Goal: Use online tool/utility: Use online tool/utility

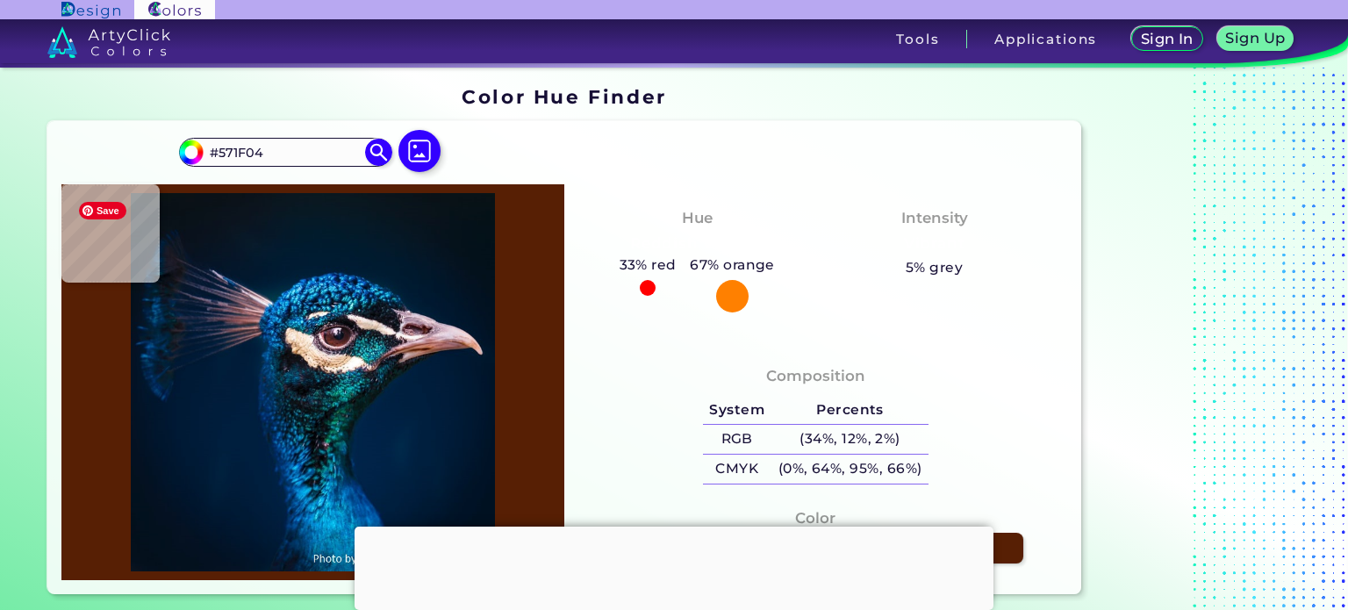
click at [419, 341] on img at bounding box center [312, 382] width 485 height 379
type input "#bb7a66"
type input "#BB7A66"
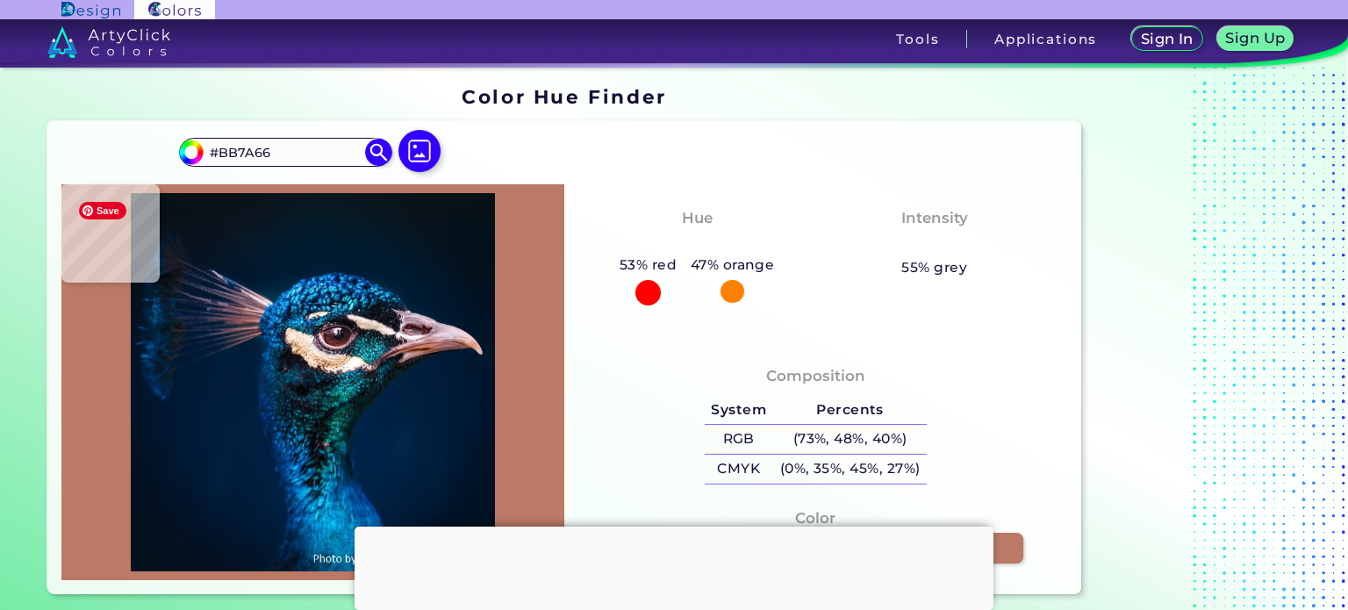
type input "#733620"
type input "#70351b"
type input "#70351B"
type input "#a66d58"
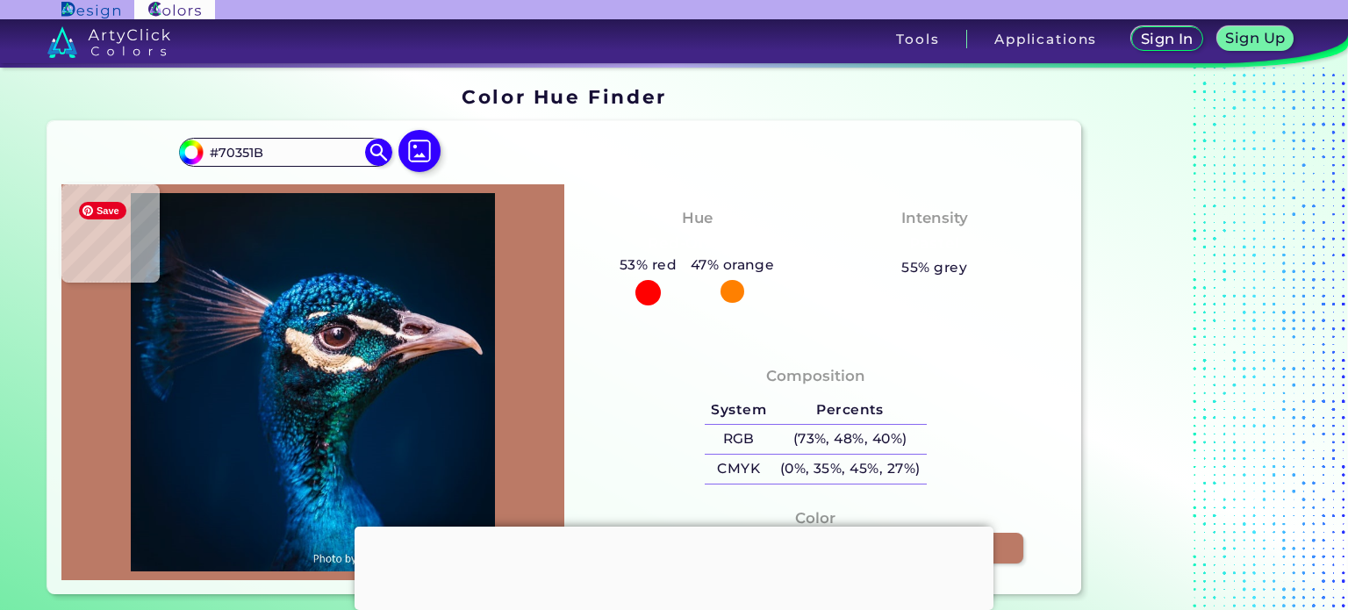
type input "#A66D58"
type input "#b58778"
type input "#B58778"
type input "#ad7f72"
type input "#AD7F72"
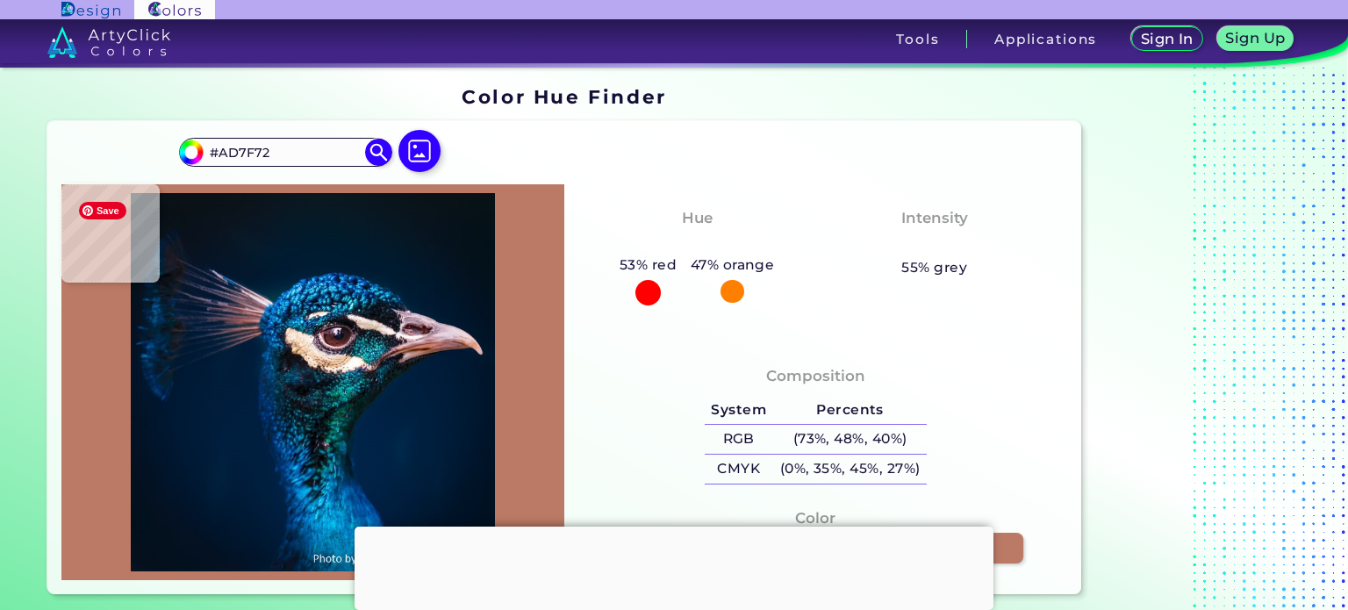
type input "#b8938c"
type input "#B8938C"
type input "#b8958e"
type input "#B8958E"
type input "#b9968f"
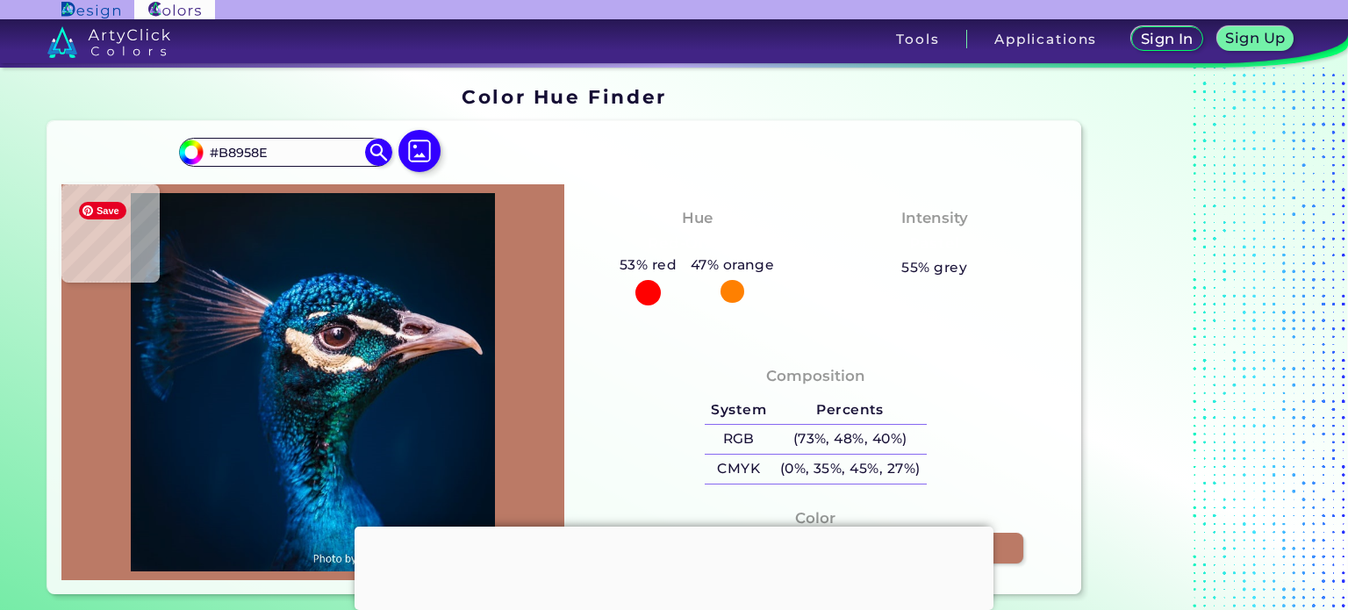
type input "#B9968F"
type input "#bfa19e"
type input "#BFA19E"
type input "#c2a6a5"
type input "#C2A6A5"
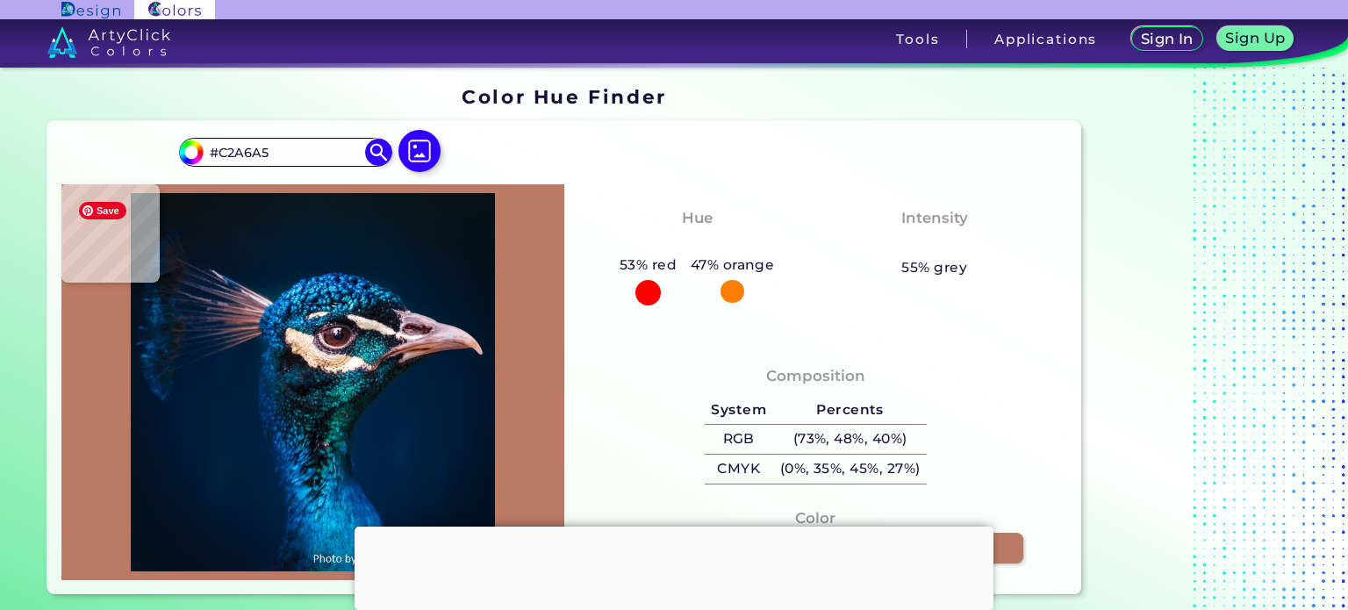
type input "#c8aeae"
type input "#C8AEAE"
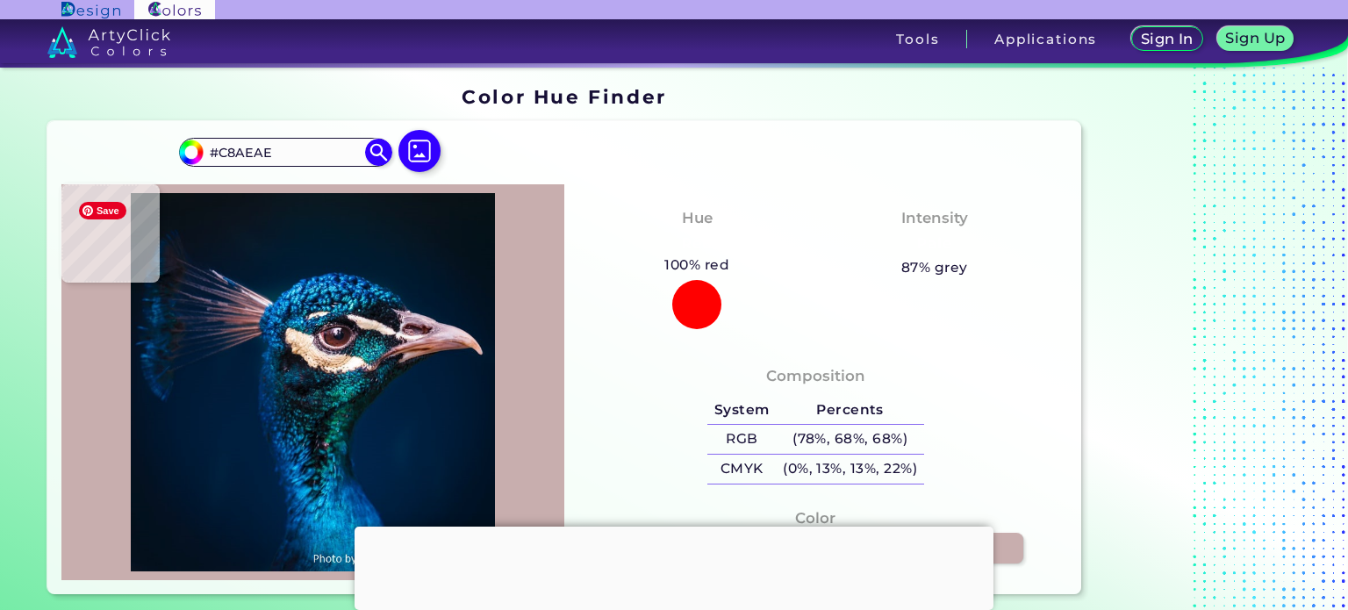
type input "#c8adae"
type input "#C8ADAE"
type input "#c2a5a5"
type input "#C2A5A5"
type input "#bfa19e"
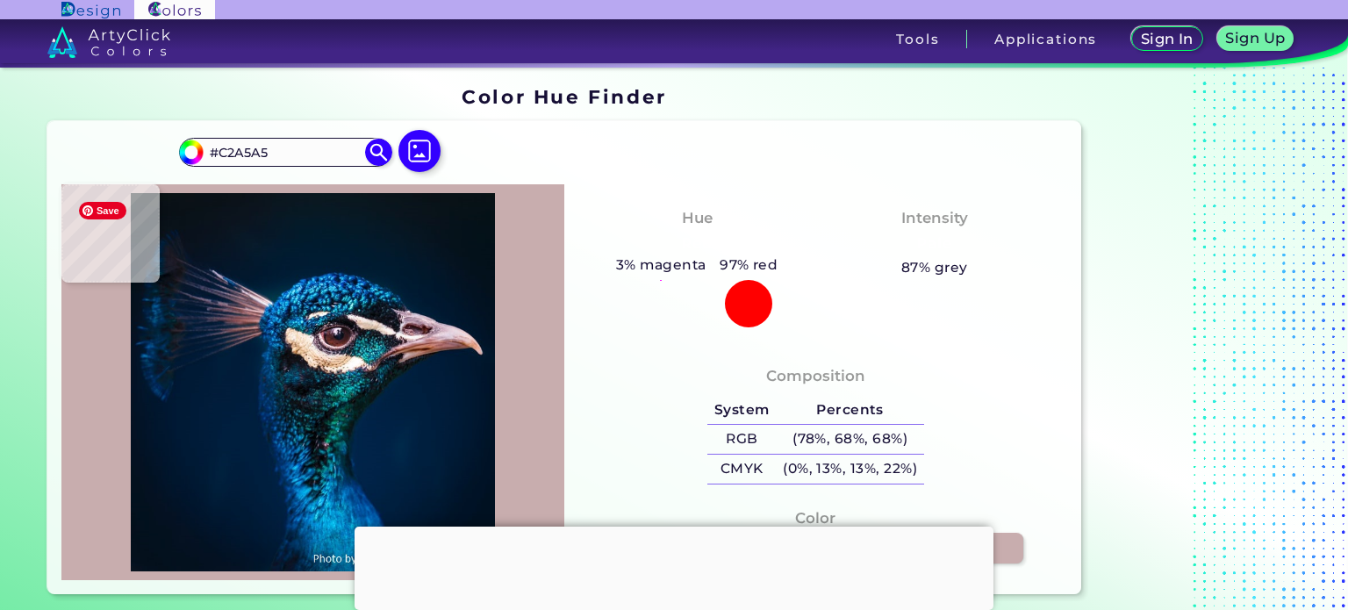
type input "#BFA19E"
type input "#b89995"
type input "#B89995"
type input "#b58e8c"
type input "#B58E8C"
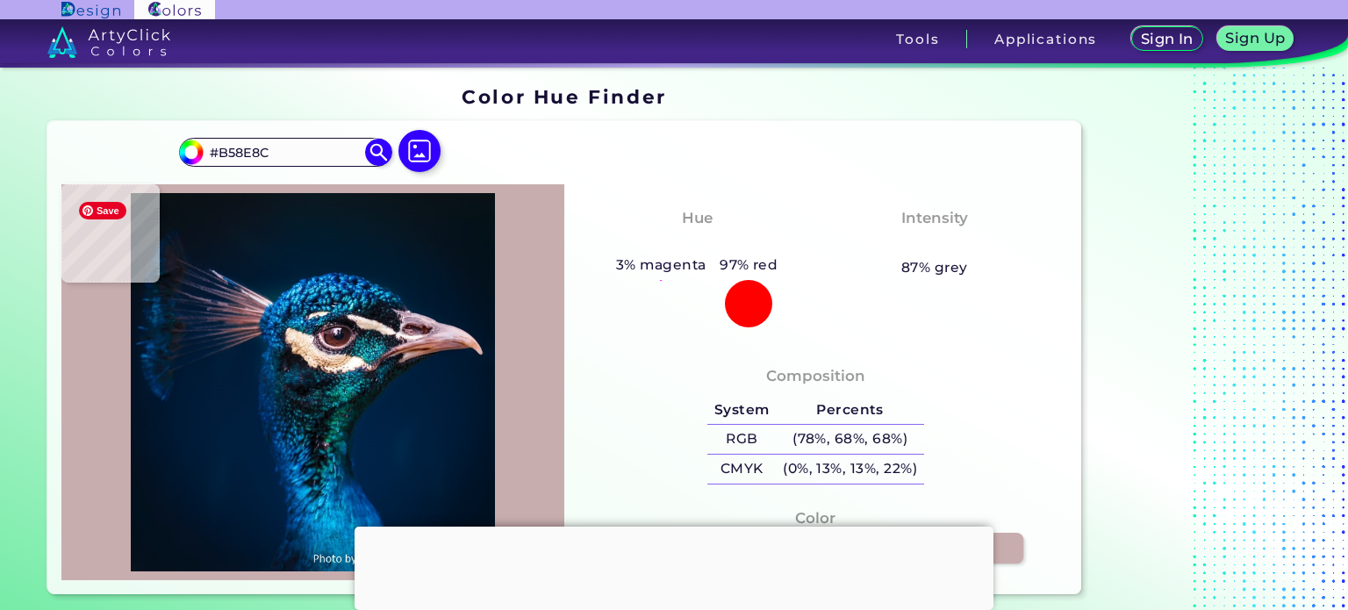
type input "#b58e89"
type input "#B58E89"
type input "#b88c86"
type input "#B88C86"
type input "#ad7e75"
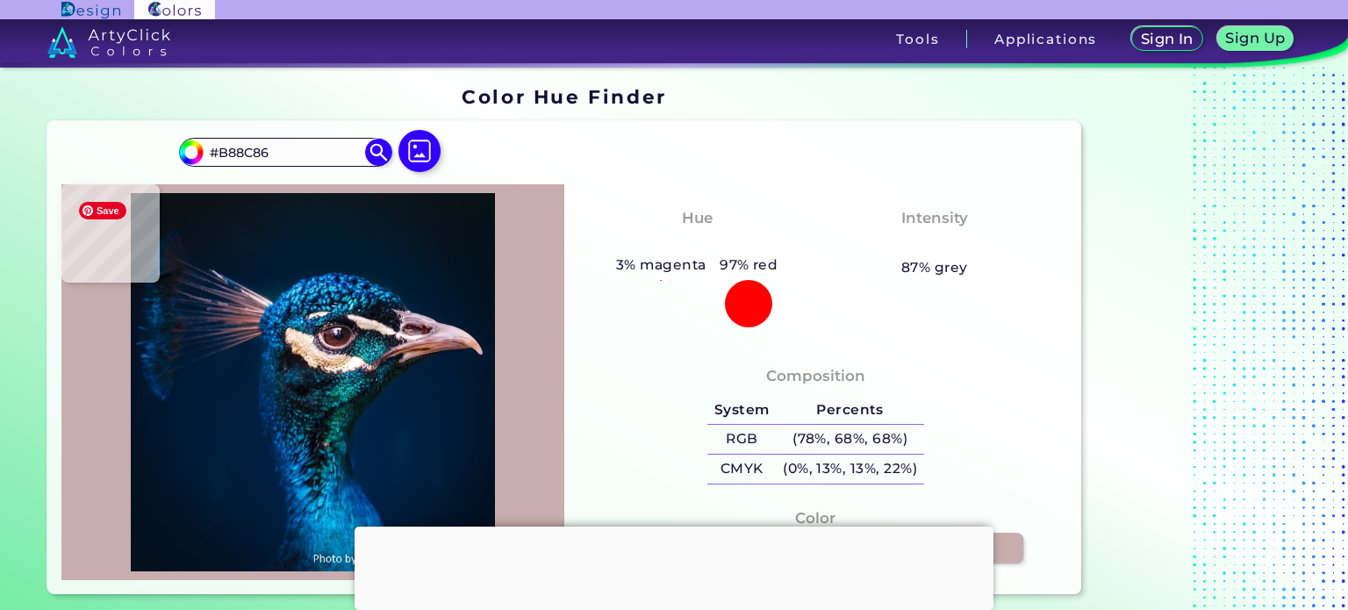
type input "#AD7E75"
type input "#ac7b6f"
type input "#AC7B6F"
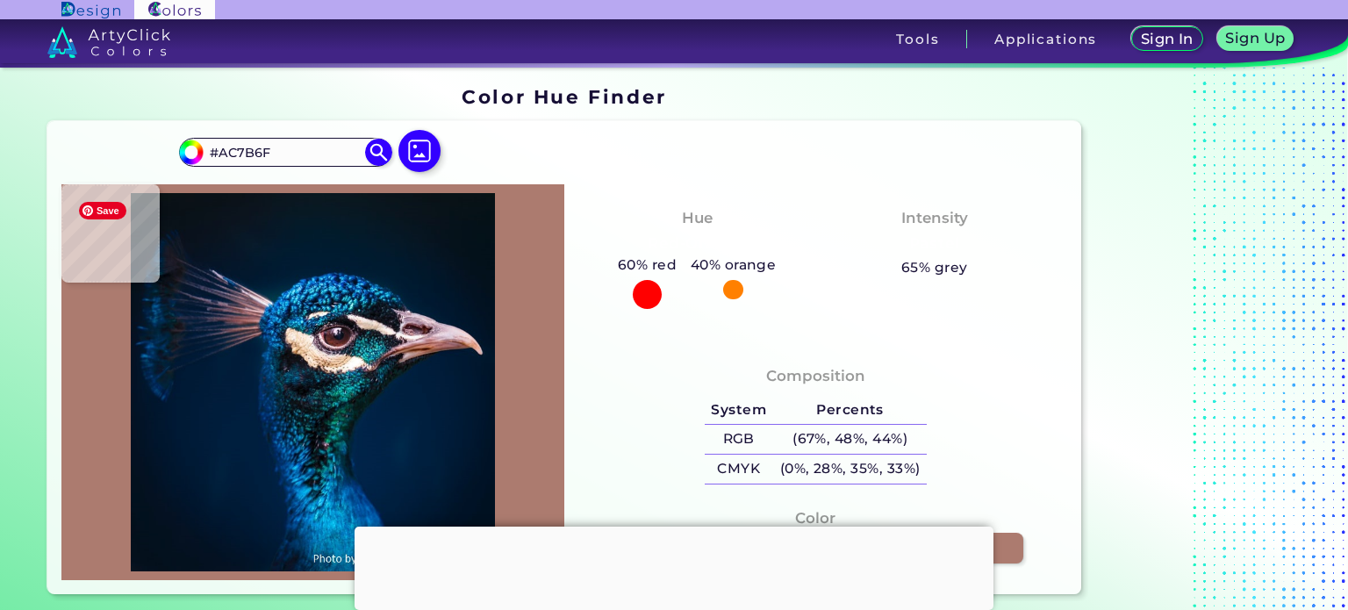
type input "#a87467"
type input "#A87467"
type input "#a36f61"
type input "#A36F61"
type input "#a77364"
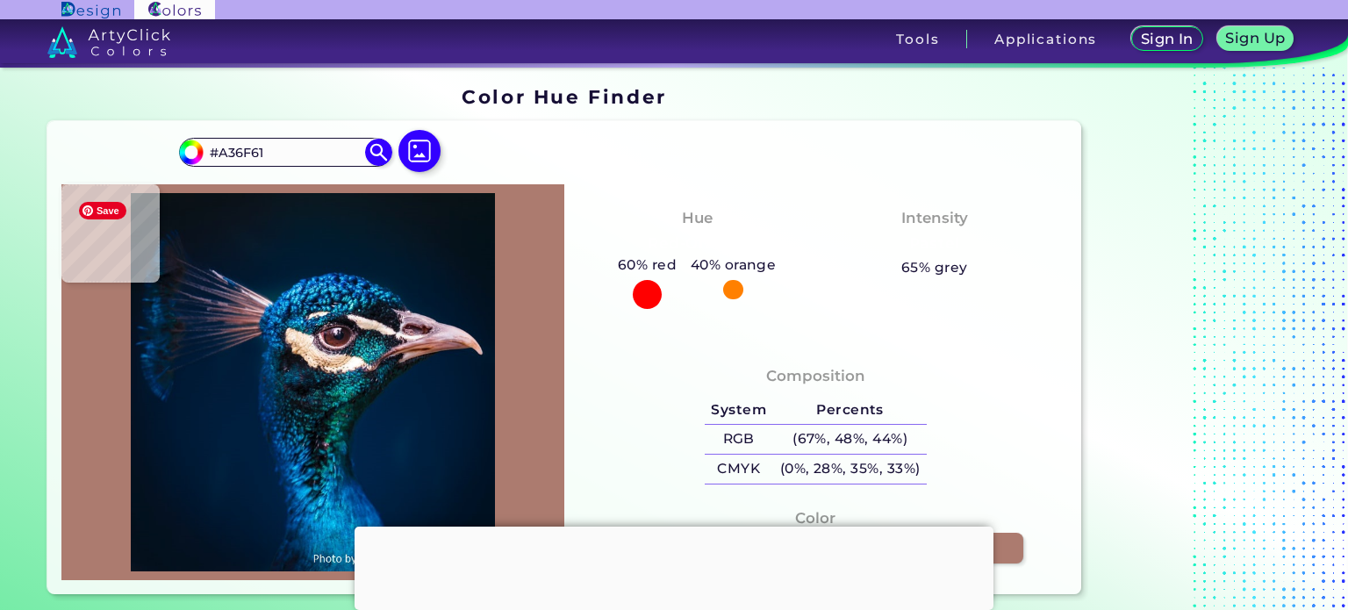
type input "#A77364"
type input "#a77161"
type input "#A77161"
type input "#a66d63"
type input "#A66D63"
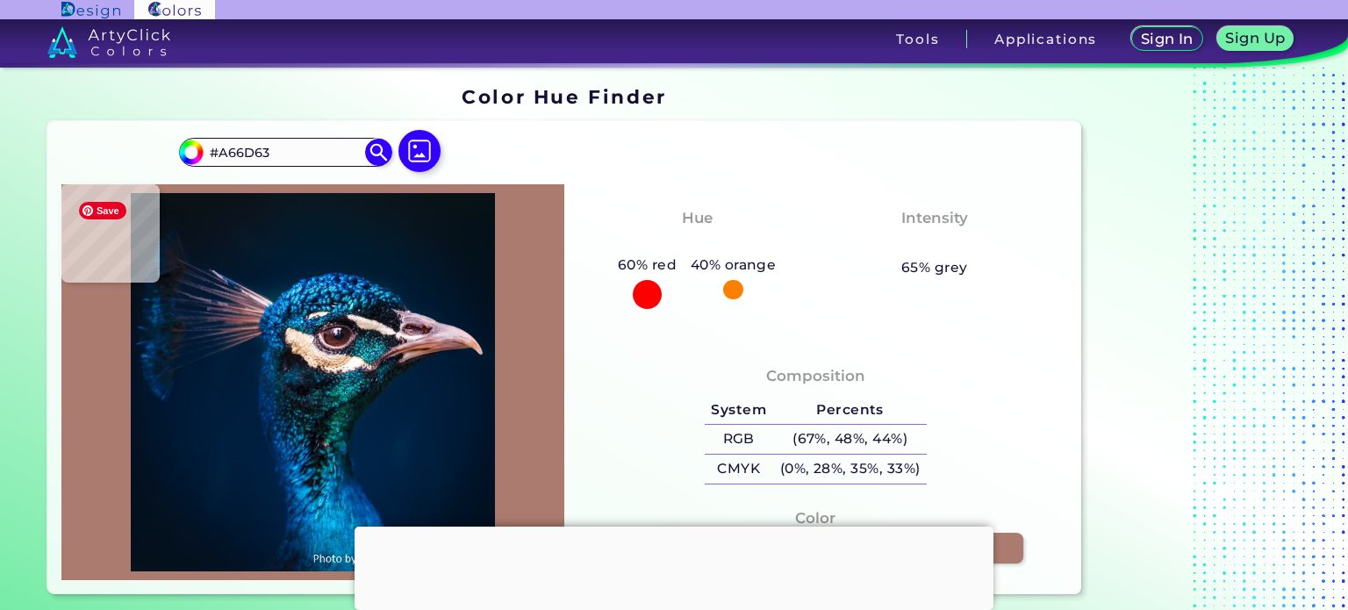
type input "#a2665b"
type input "#A2665B"
type input "#ac6e5e"
type input "#AC6E5E"
type input "#965c4b"
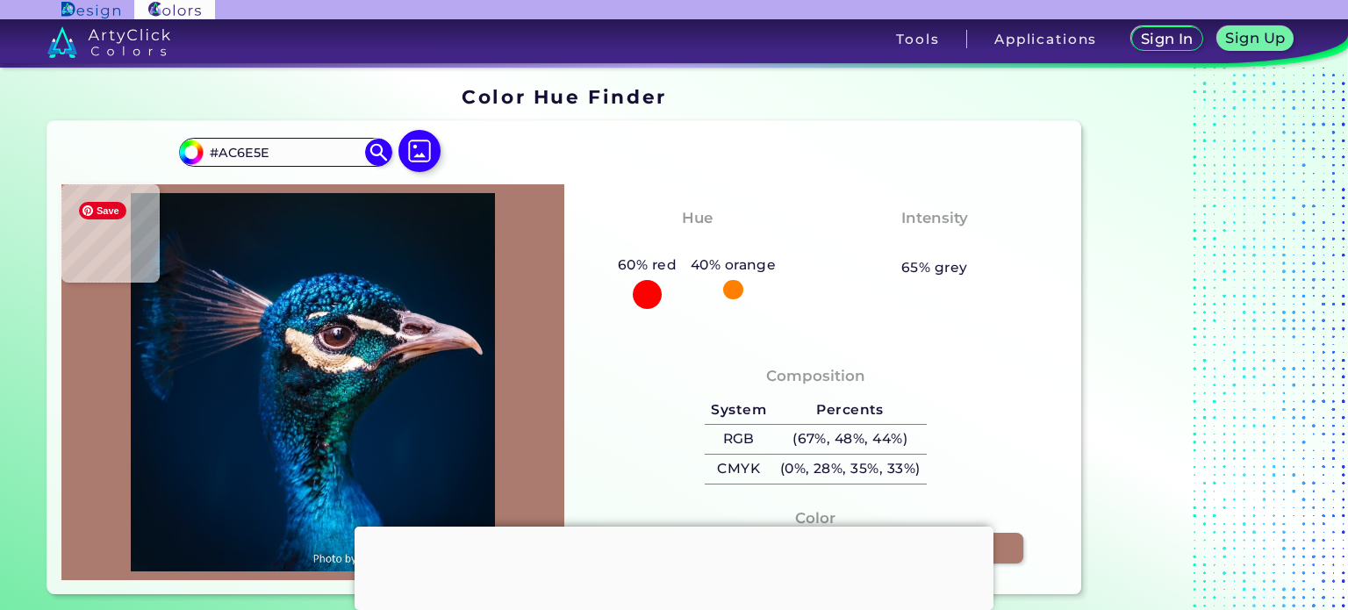
type input "#965C4B"
type input "#a26452"
type input "#A26452"
type input "#844734"
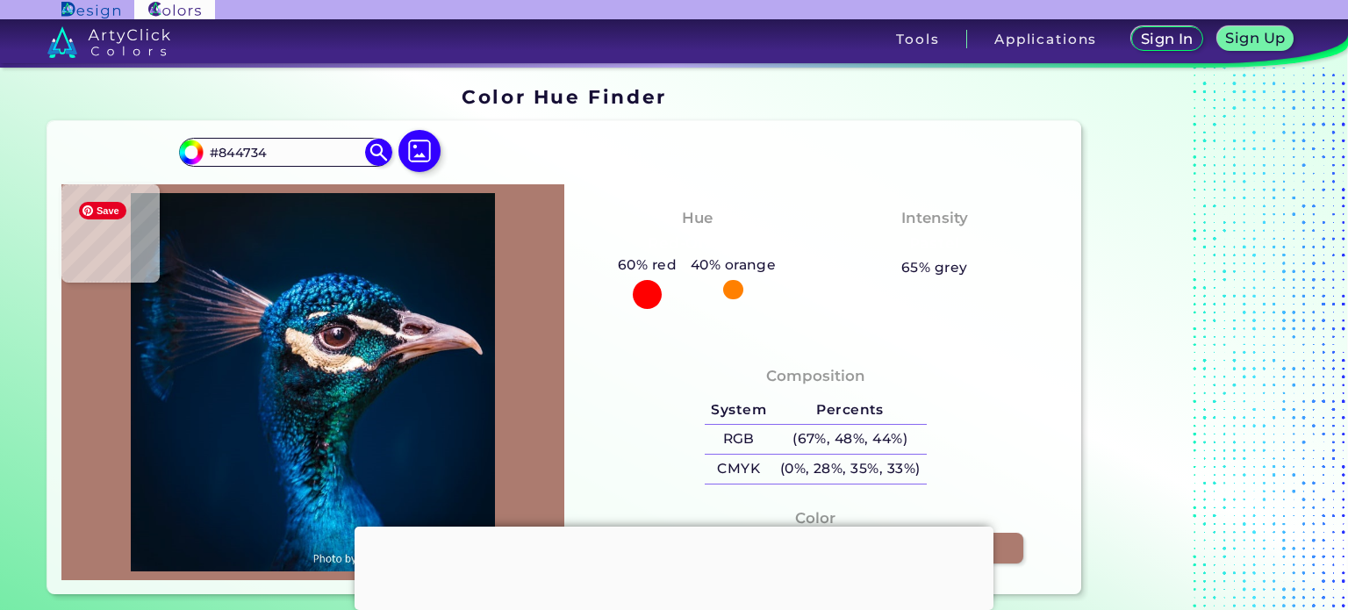
type input "#8c4e36"
type input "#8C4E36"
type input "#76341a"
type input "#76341A"
type input "#a35a3b"
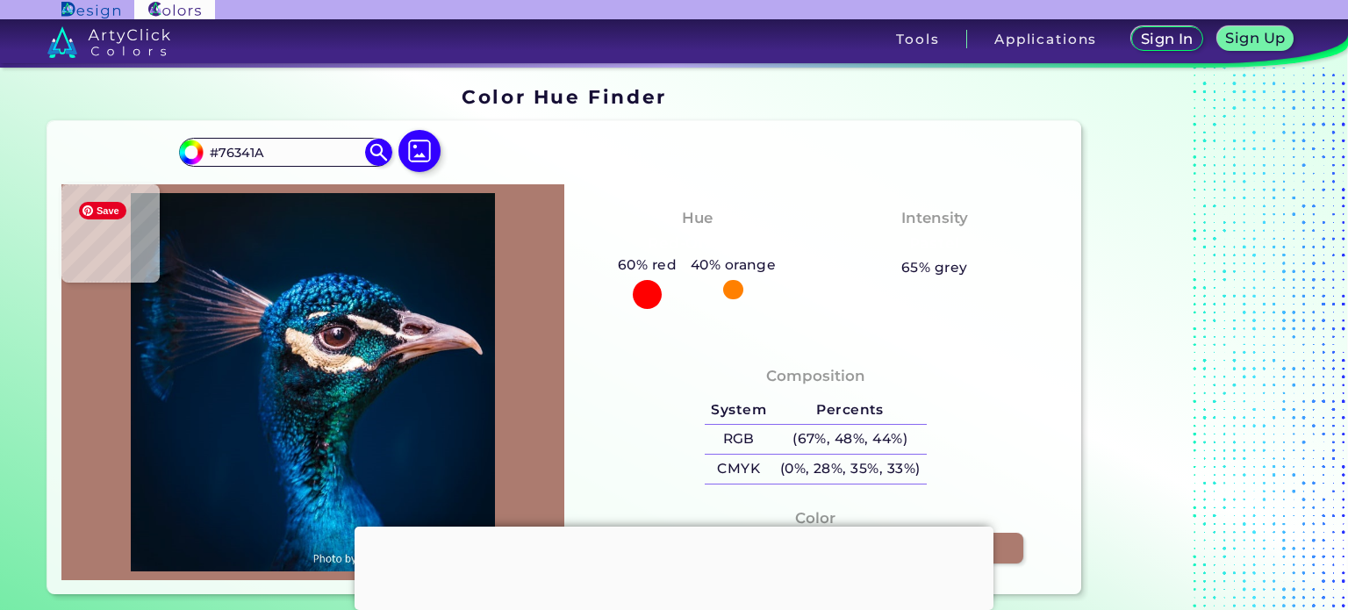
type input "#A35A3B"
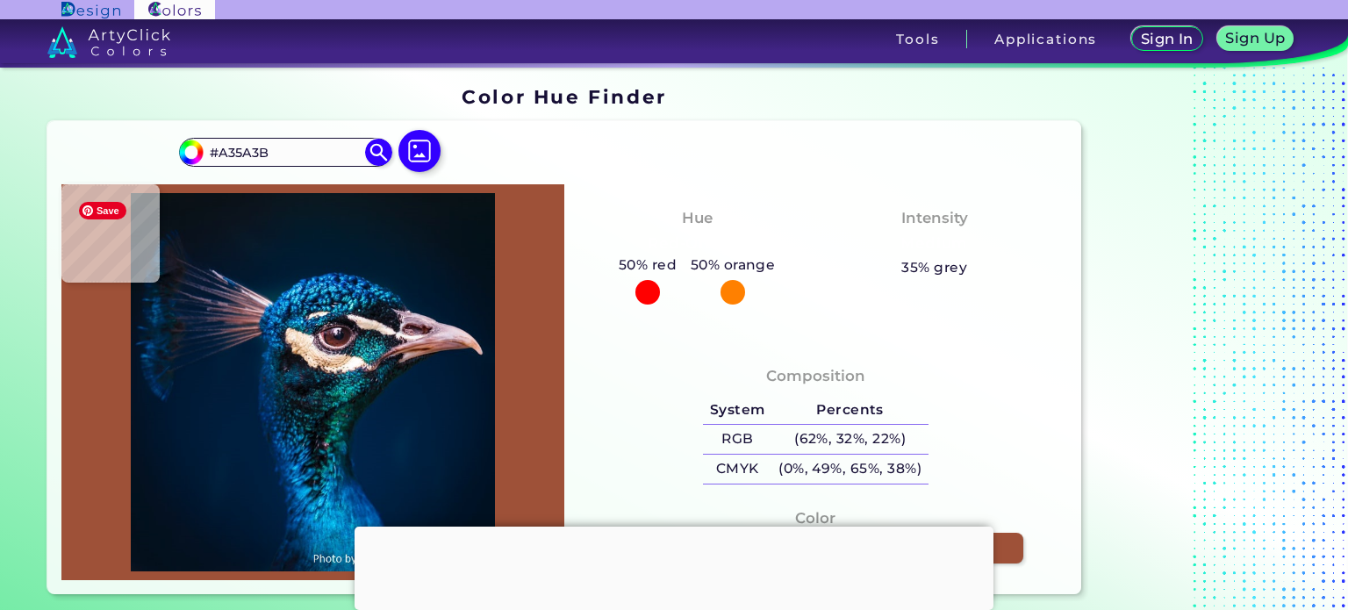
type input "#9e5138"
type input "#9E5138"
type input "#b66f61"
type input "#B66F61"
type input "#a9655e"
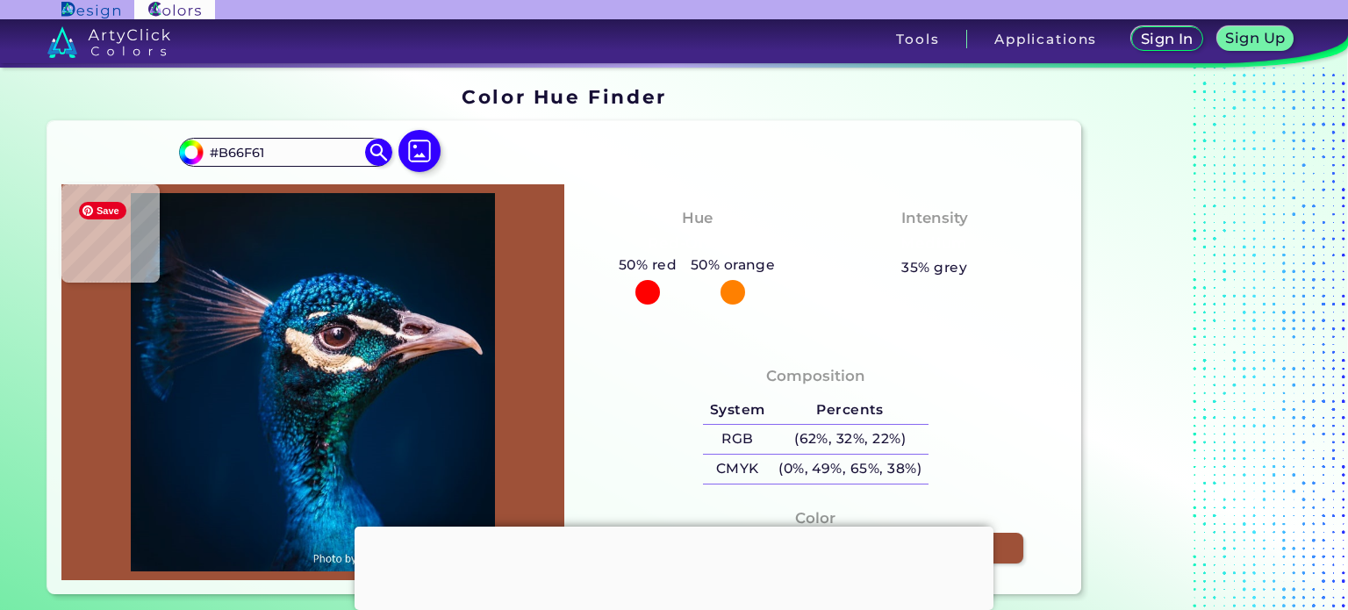
type input "#A9655E"
type input "#b77674"
type input "#B77674"
type input "#aa6b67"
type input "#AA6B67"
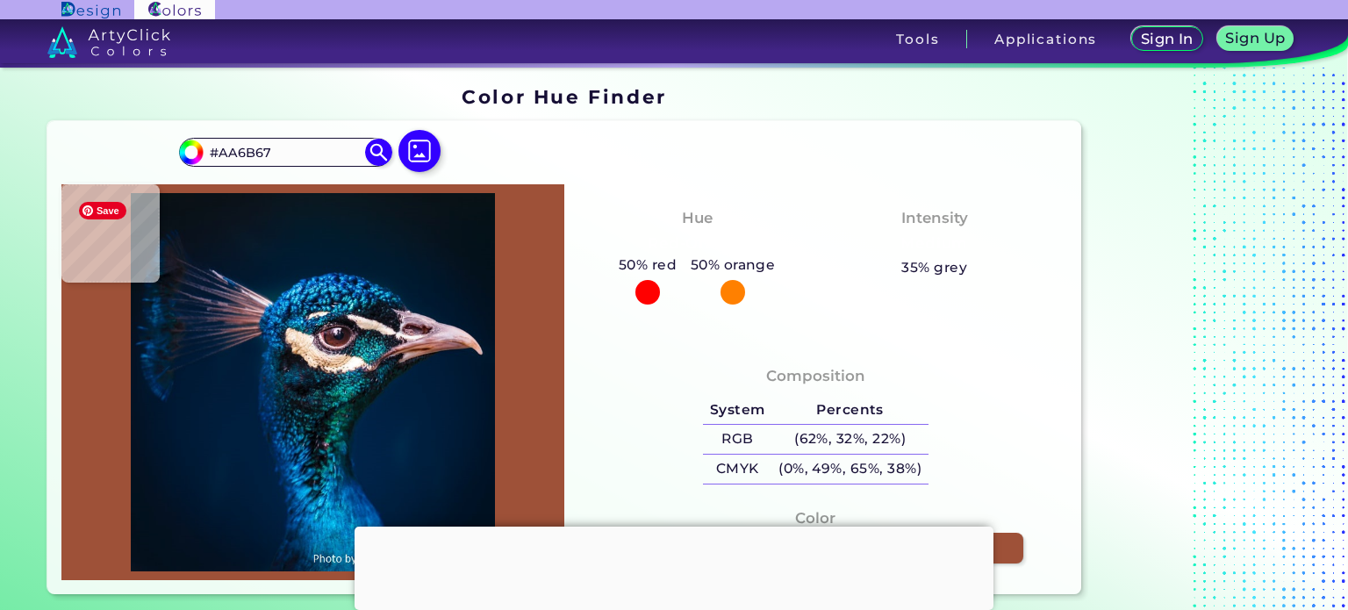
type input "#b0736a"
type input "#B0736A"
type input "#b8817d"
type input "#B8817D"
type input "#b37c7a"
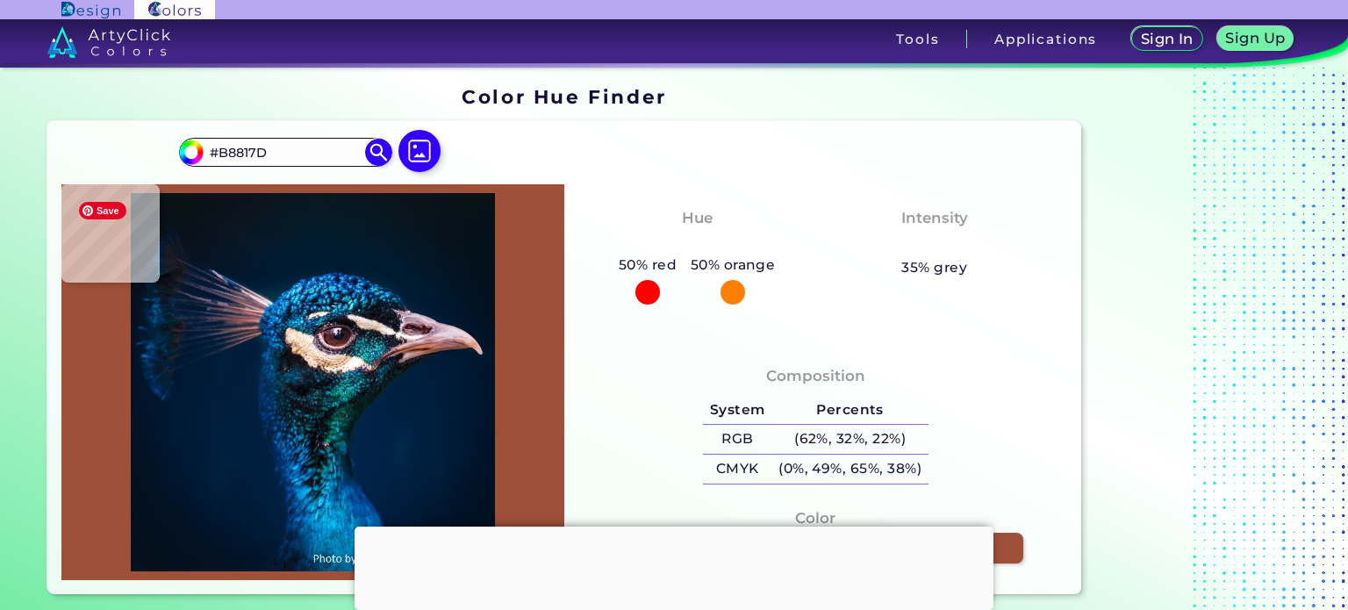
type input "#B37C7A"
type input "#a46d6f"
type input "#A46D6F"
type input "#ad746b"
type input "#AD746B"
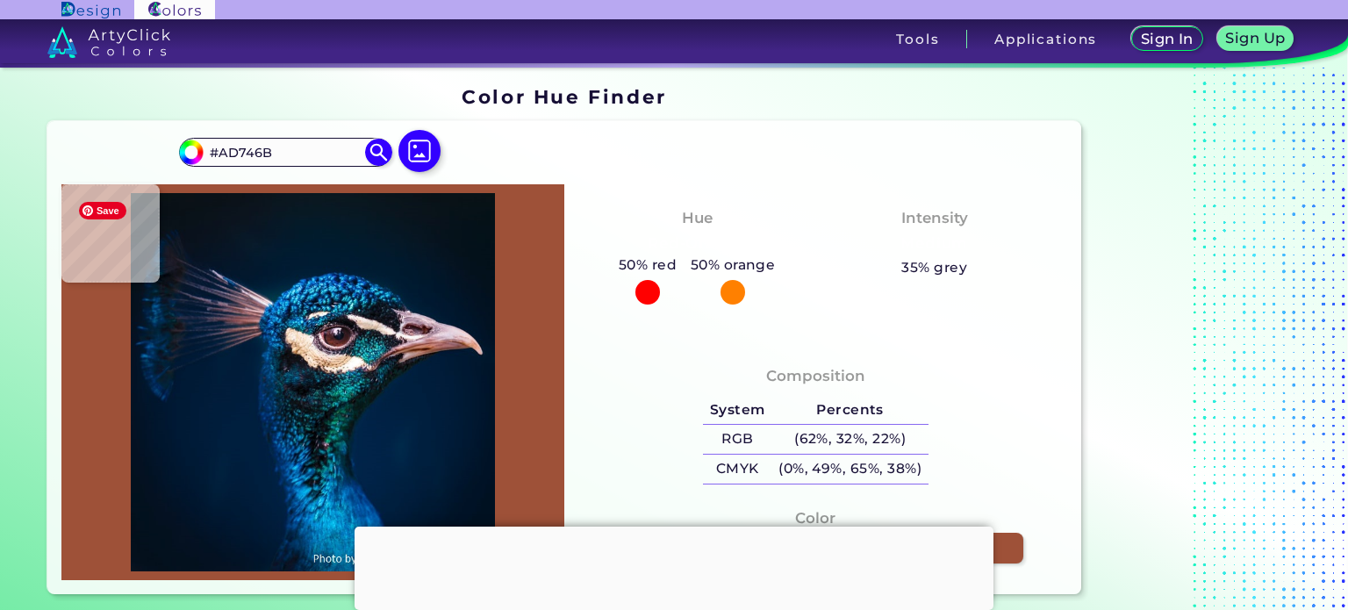
type input "#74413a"
type input "#74413A"
type input "#743e37"
type input "#743E37"
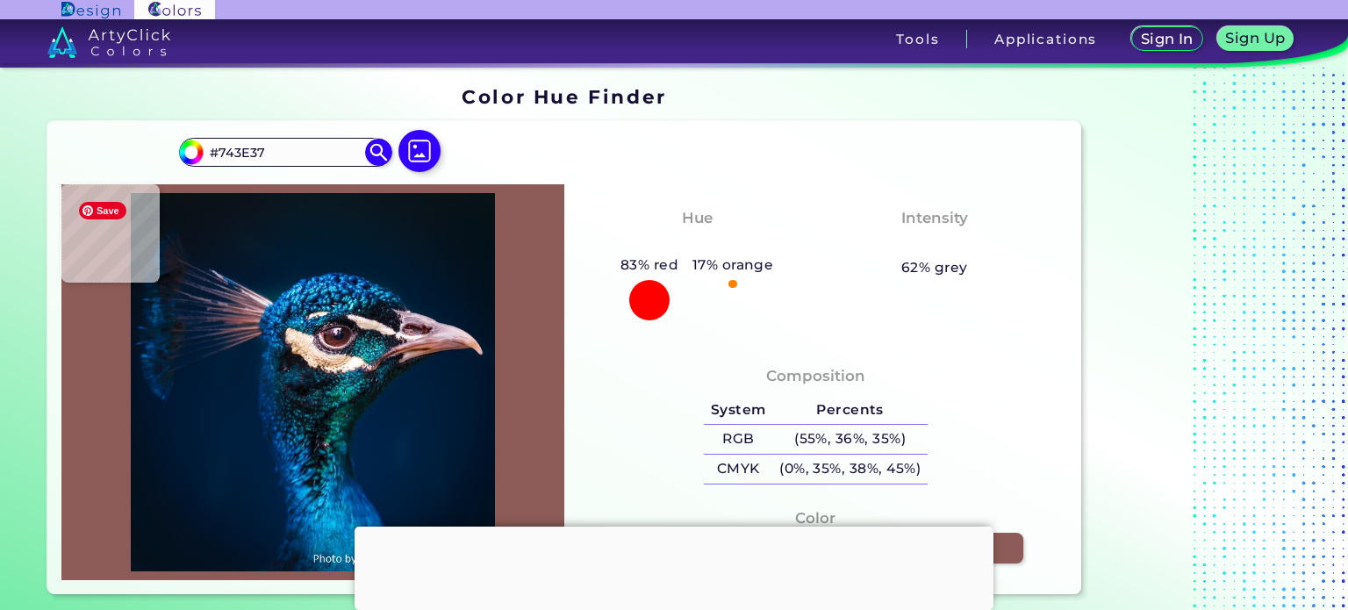
type input "#8d5c58"
type input "#8D5C58"
type input "#966060"
type input "#905953"
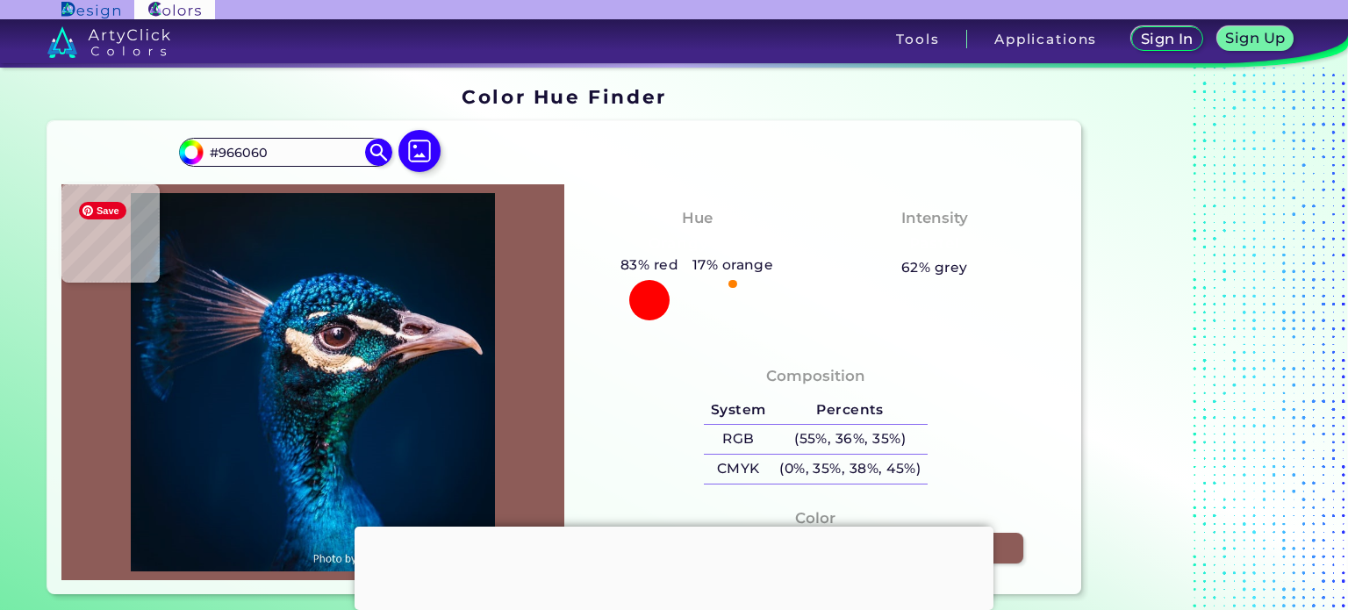
type input "#905953"
type input "#894f4c"
type input "#894F4C"
type input "#894e46"
type input "#894E46"
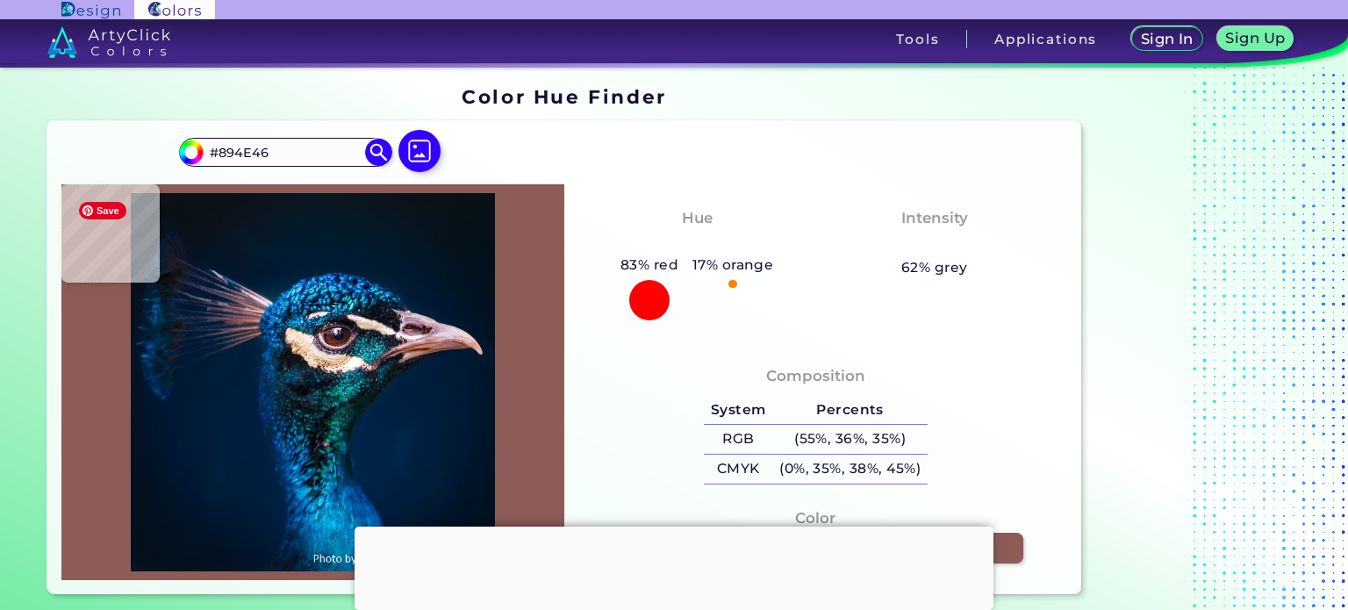
type input "#945a56"
type input "#945A56"
type input "#945953"
type input "#90554b"
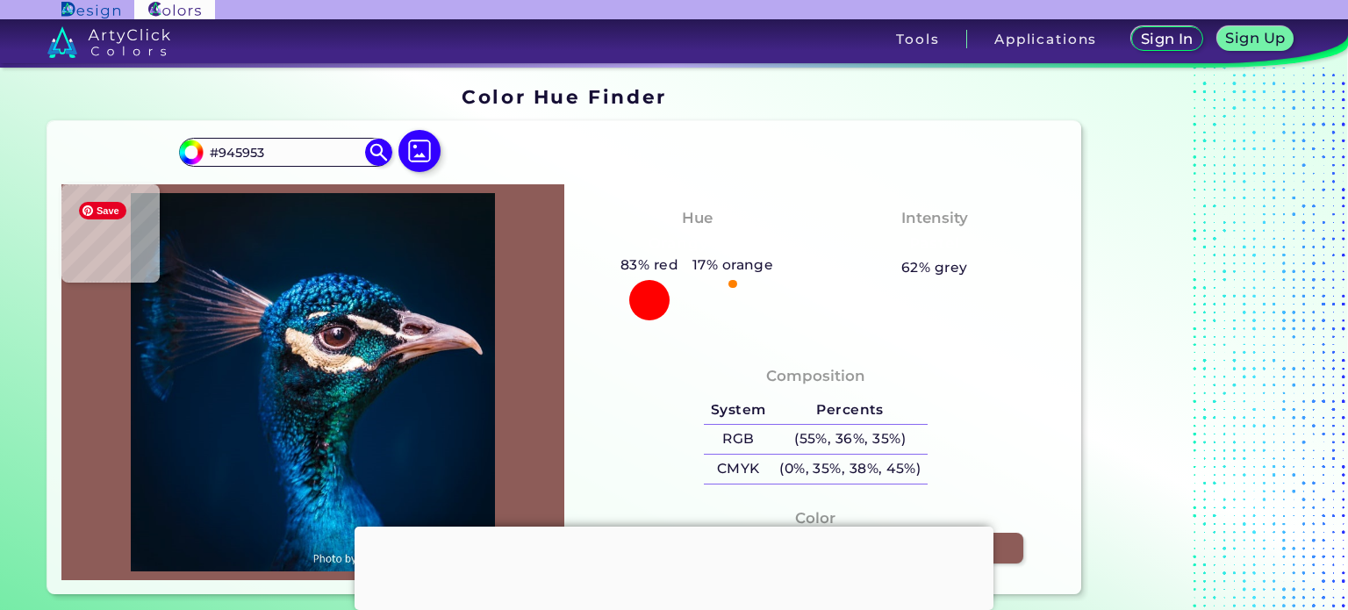
type input "#90554B"
type input "#8a4f40"
type input "#8A4F40"
type input "#805749"
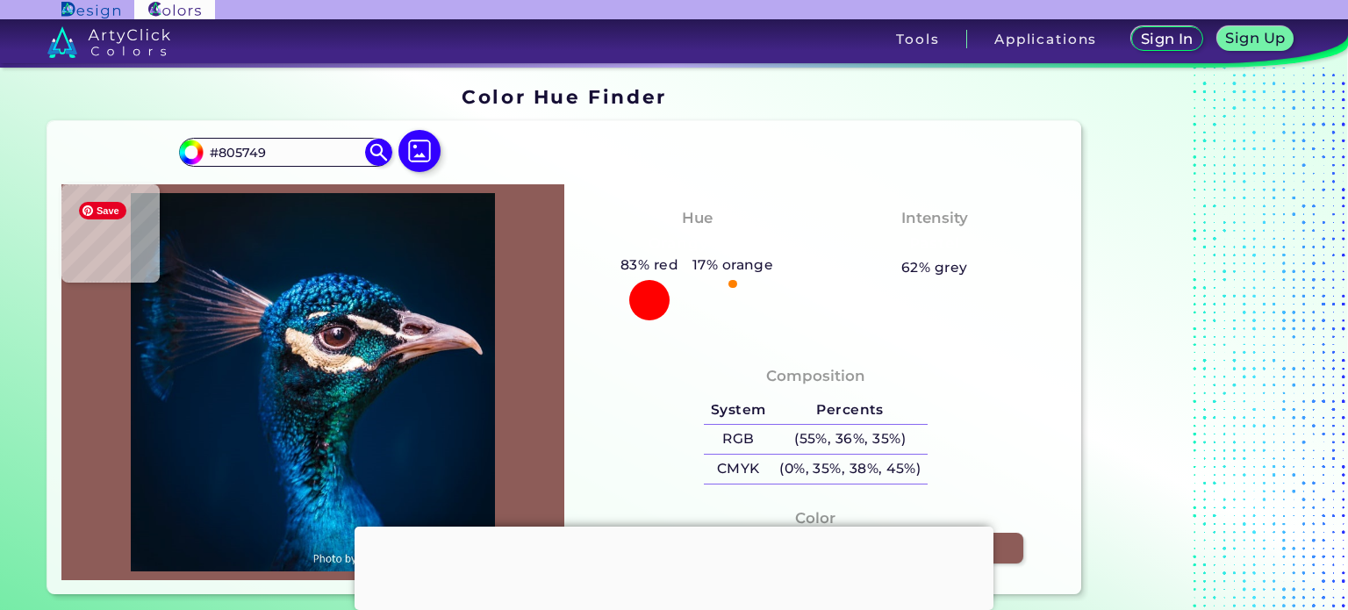
type input "#805949"
type input "#221f29"
type input "#221F29"
type input "#181a25"
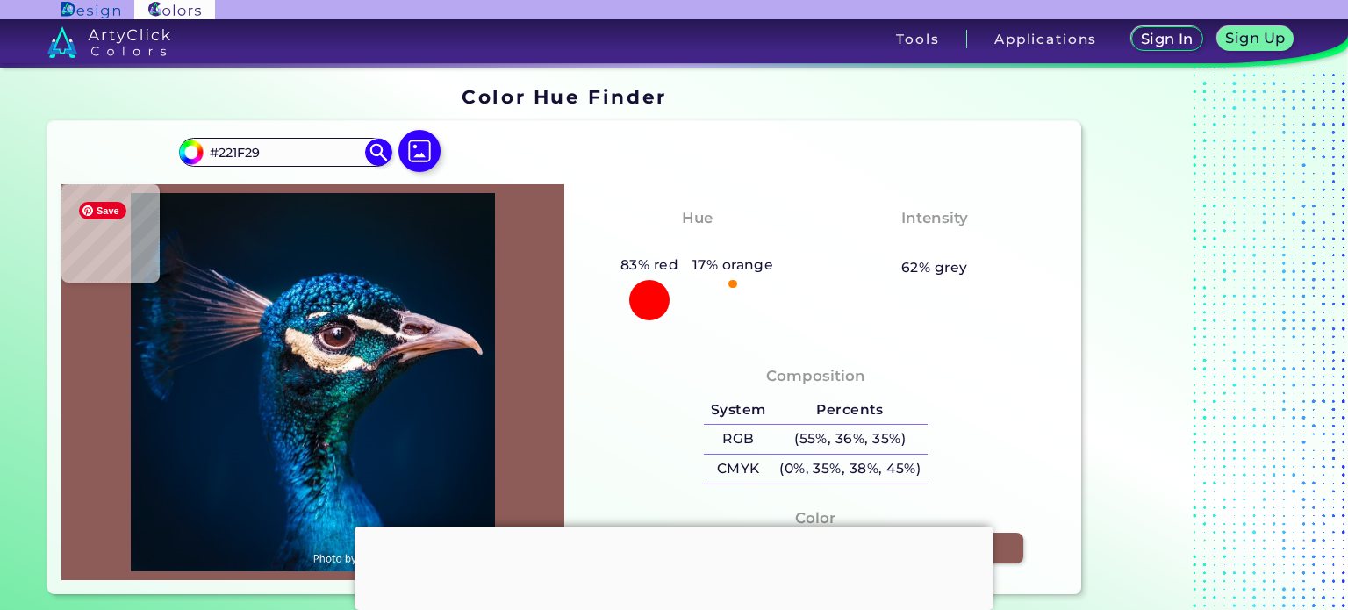
type input "#181A25"
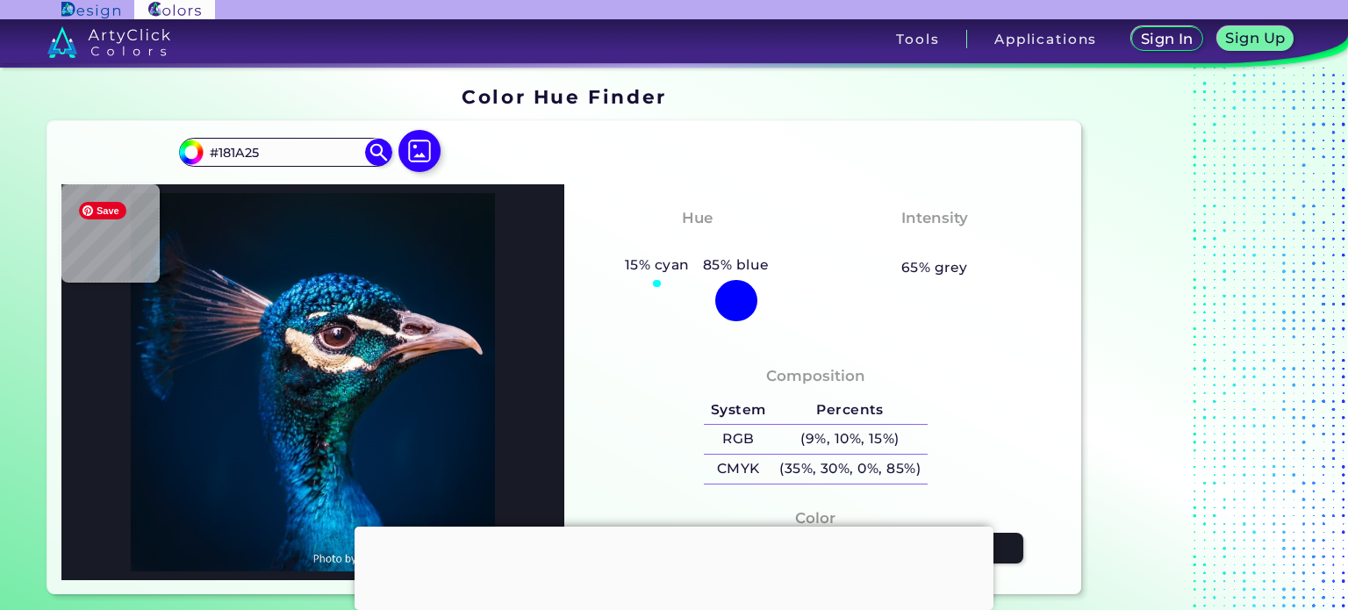
type input "#0f1823"
type input "#0F1823"
type input "#121821"
type input "#1c191a"
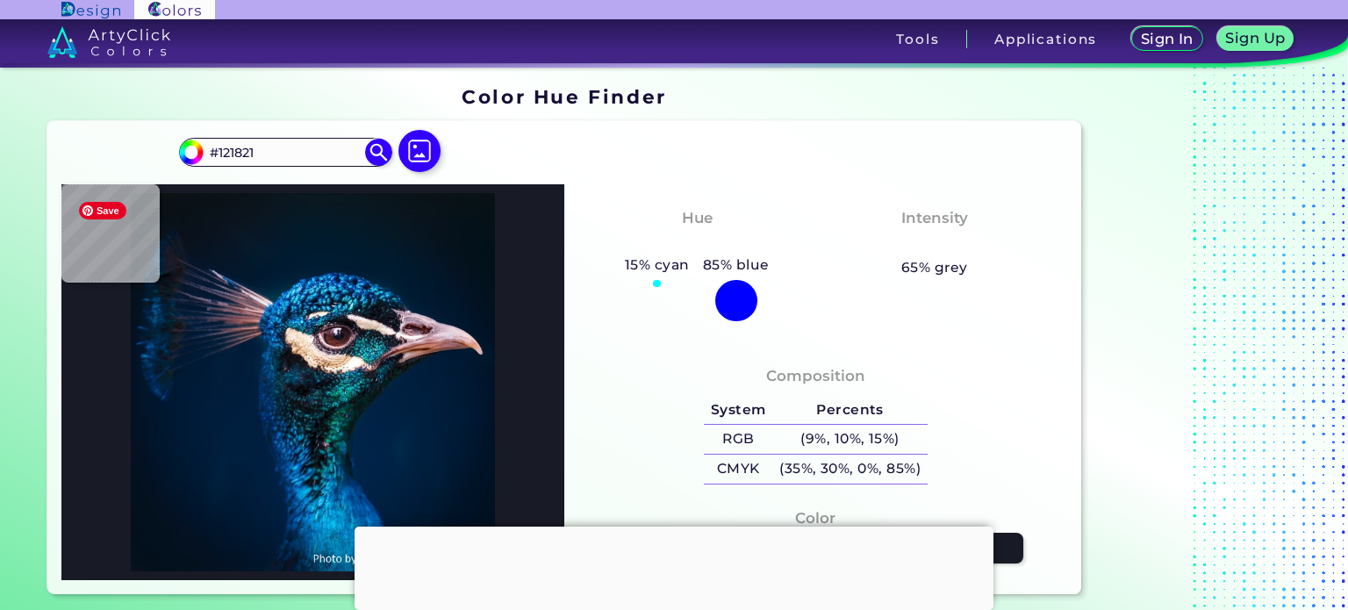
type input "#1C191A"
type input "#7a605a"
type input "#7A605A"
type input "#d59a82"
type input "#D59A82"
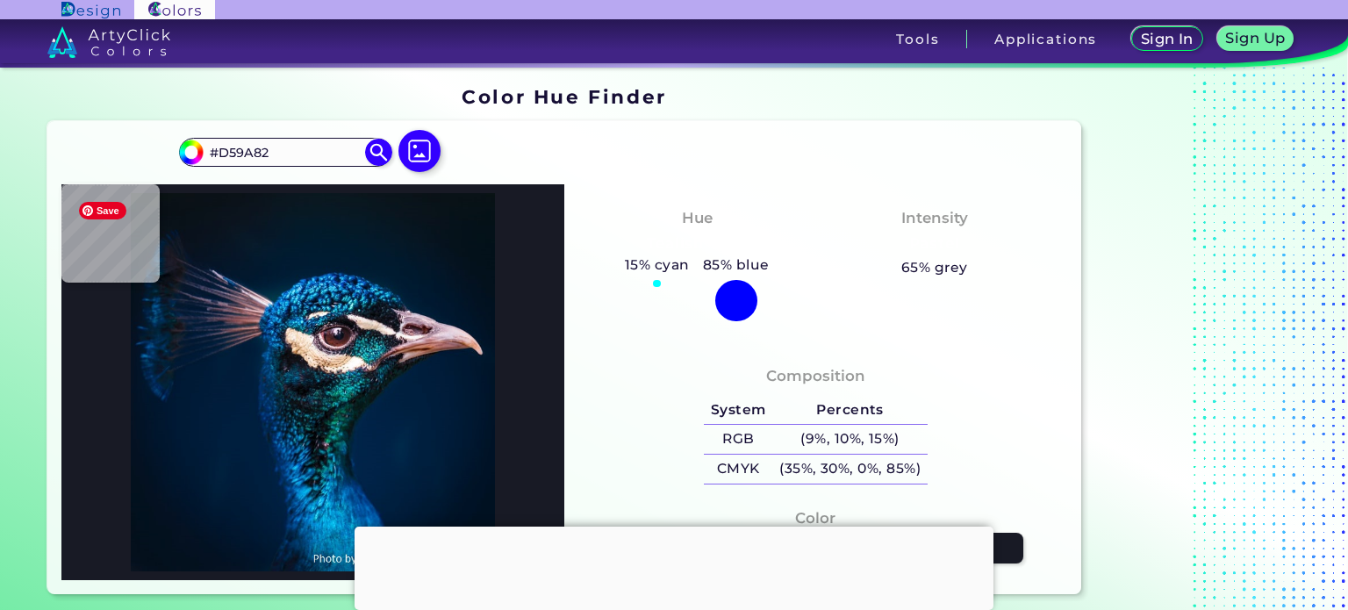
type input "#dc9b82"
type input "#DC9B82"
type input "#db967c"
type input "#DB967C"
type input "#e59e85"
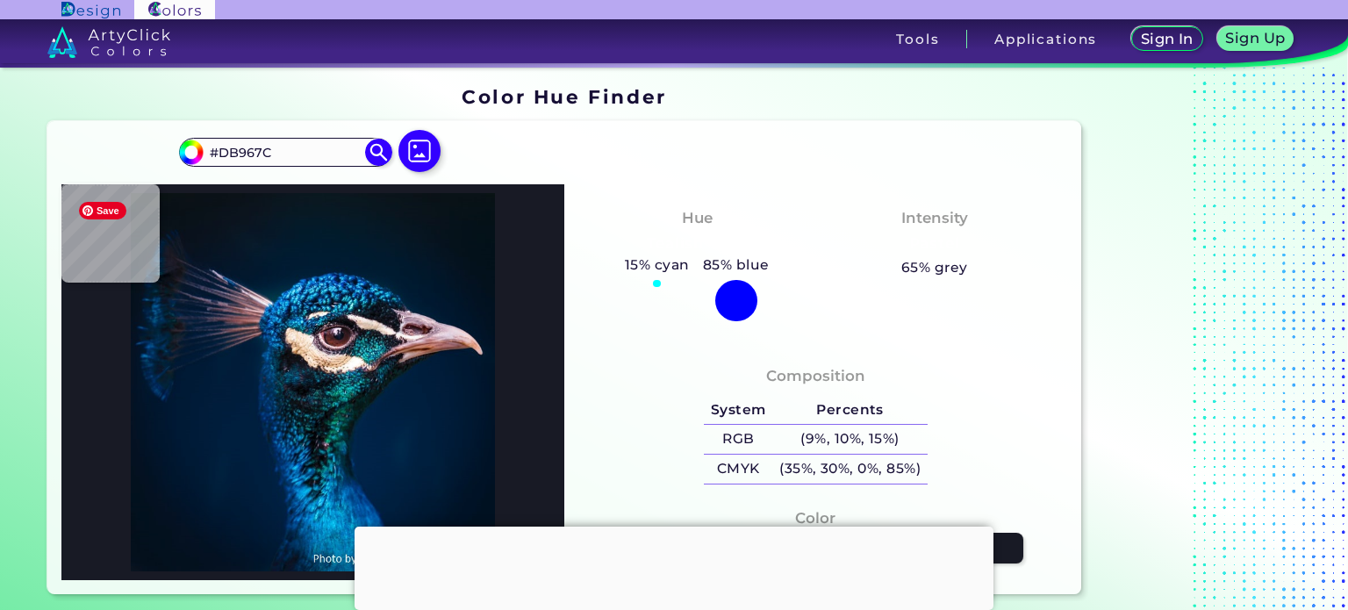
type input "#E59E85"
type input "#e6a48f"
type input "#E6A48F"
type input "#eaafa0"
type input "#EAAFA0"
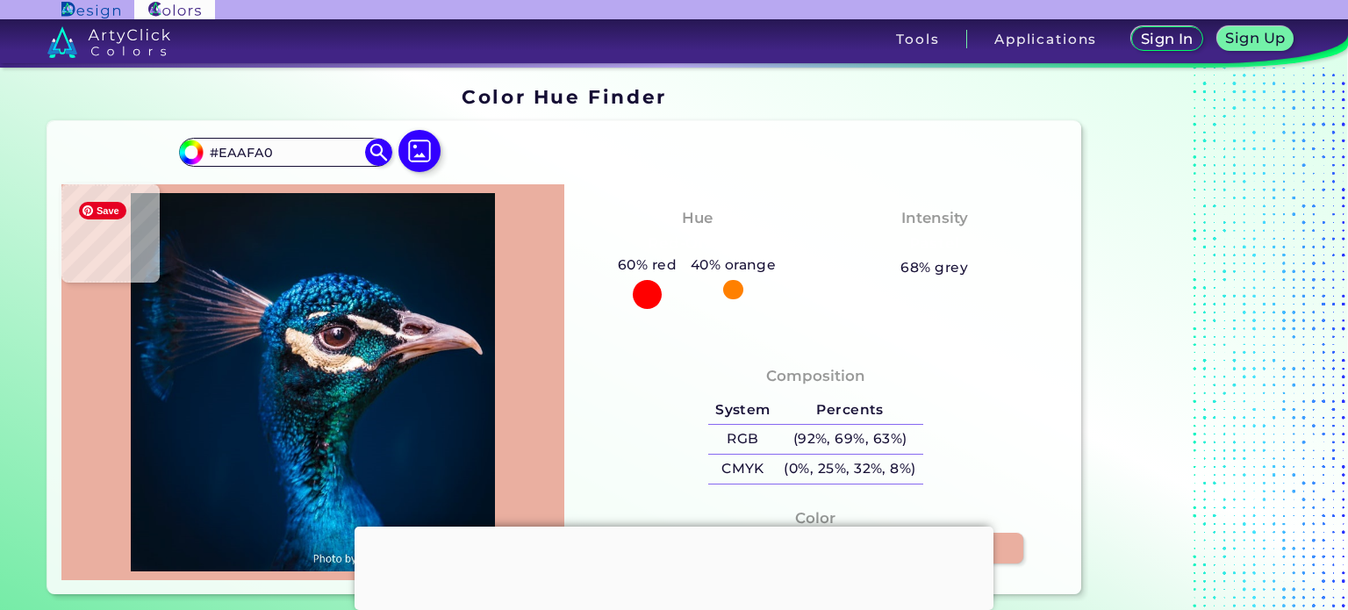
type input "#e7a997"
type input "#E7A997"
type input "#f0b29e"
type input "#F0B29E"
type input "#e9b09d"
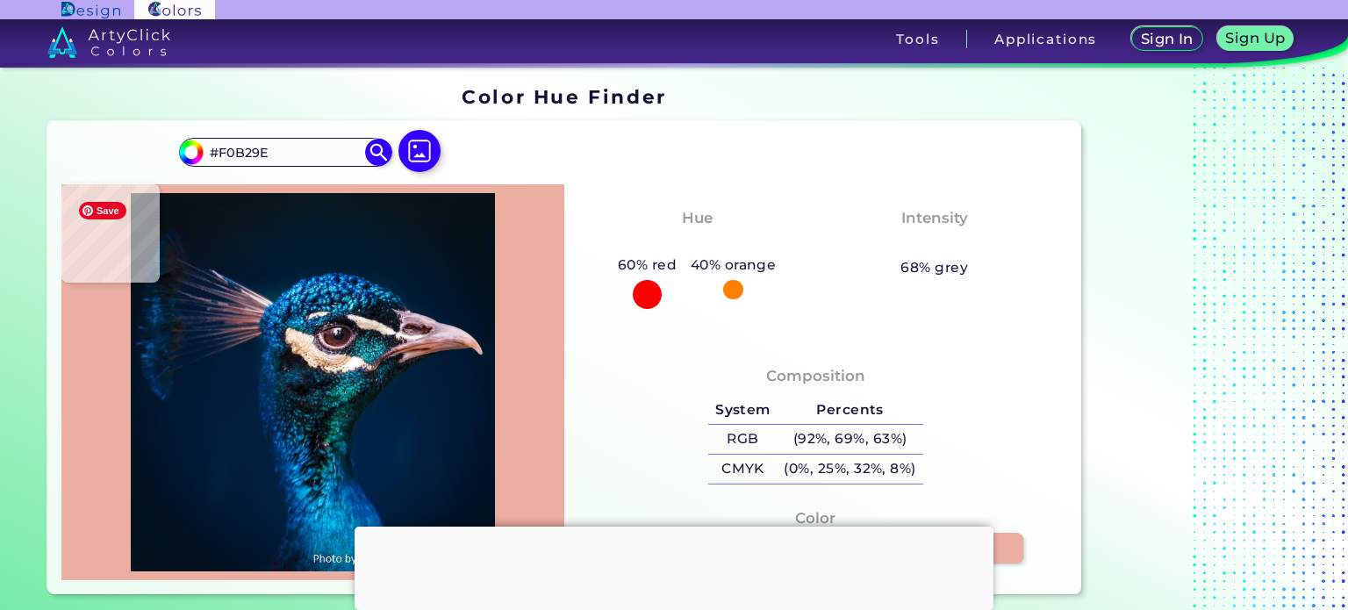
type input "#E9B09D"
type input "#eab6a9"
type input "#EAB6A9"
type input "#e1b1ab"
type input "#E1B1AB"
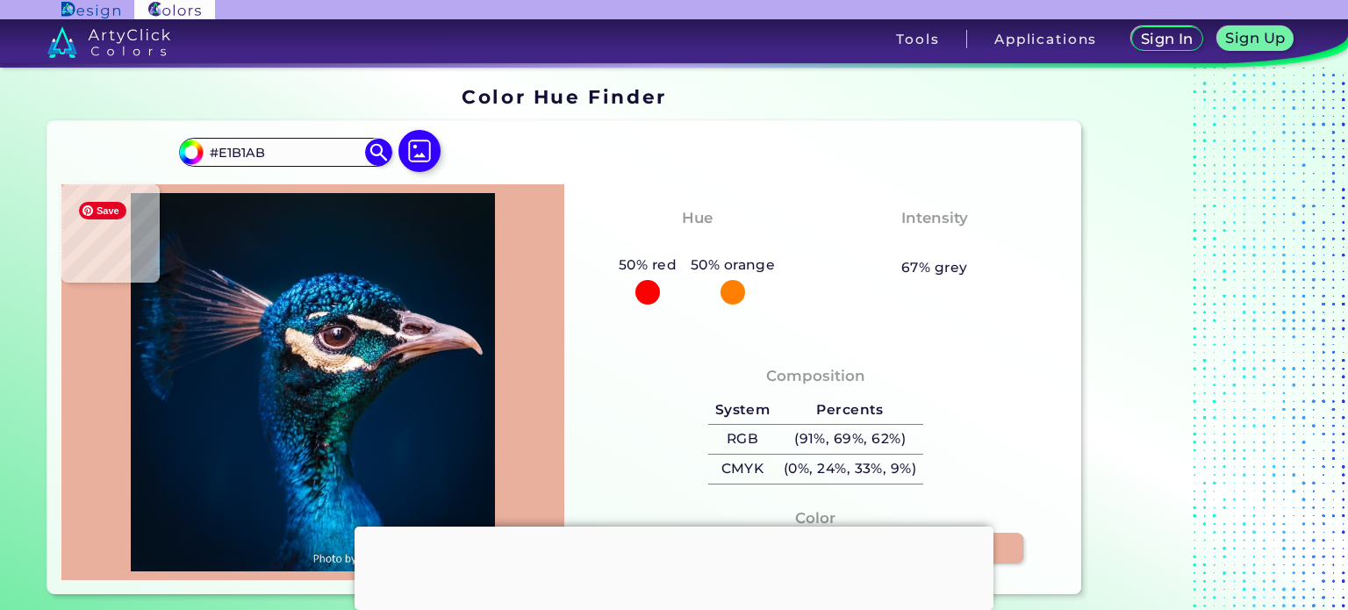
type input "#d4b4b7"
type input "#D4B4B7"
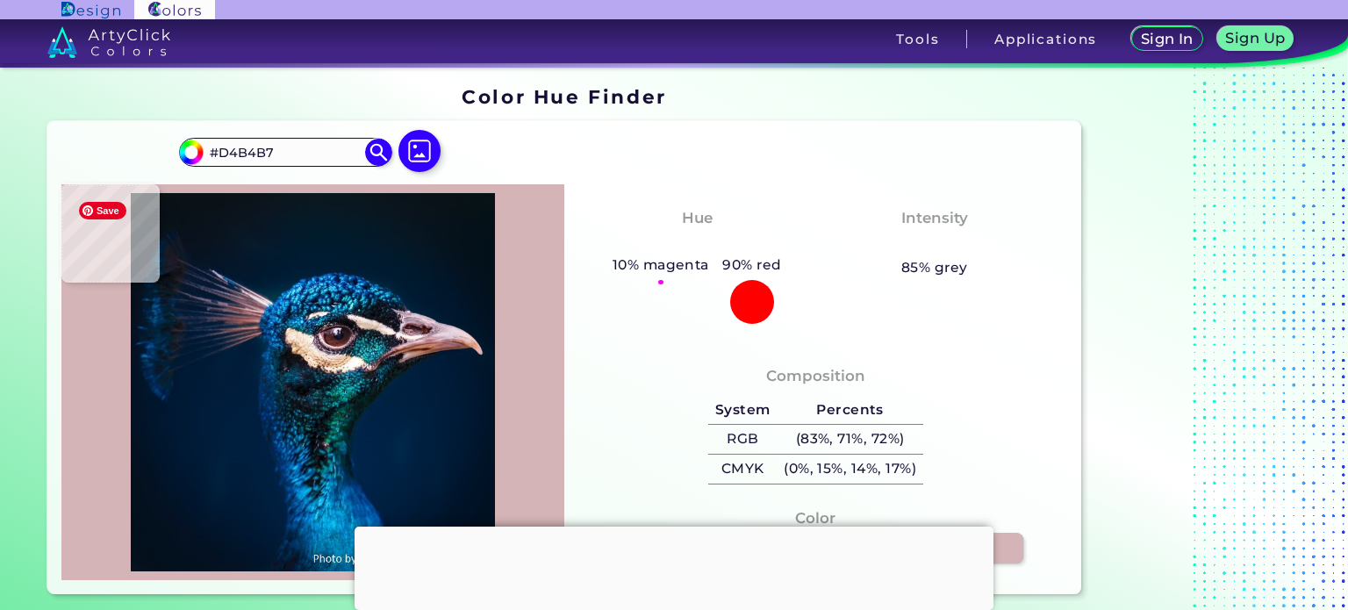
type input "#8a797f"
type input "#8A797F"
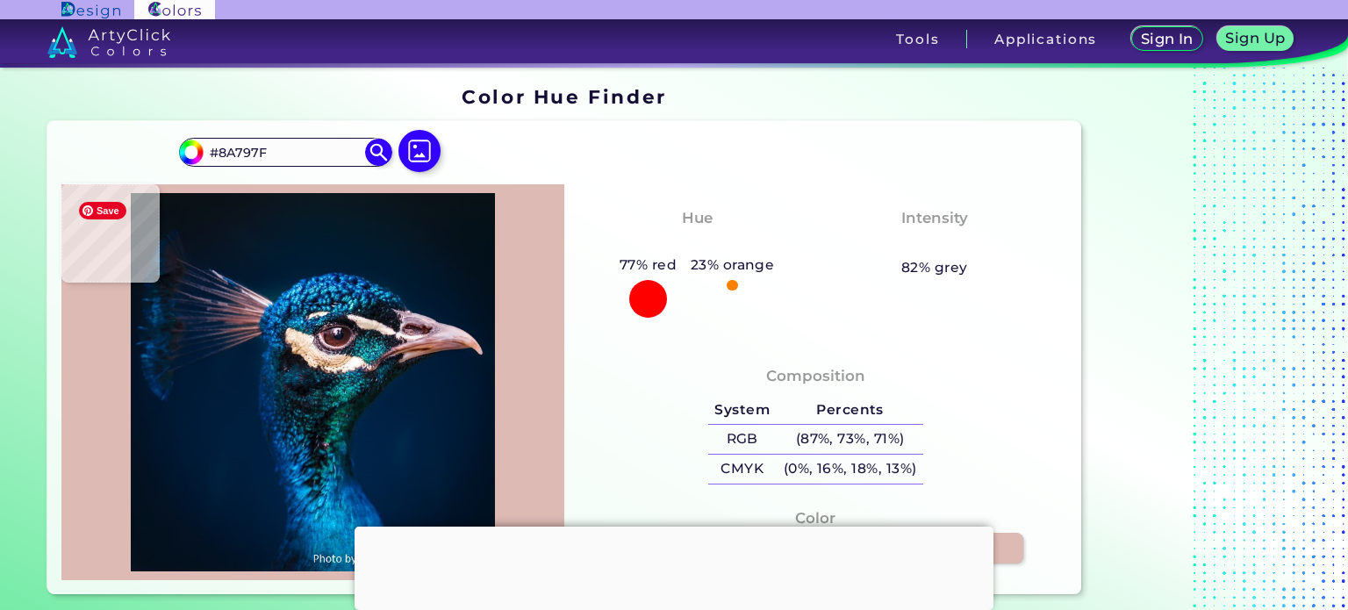
type input "#debab5"
type input "#DEBAB5"
type input "#887074"
type input "#dcb0a7"
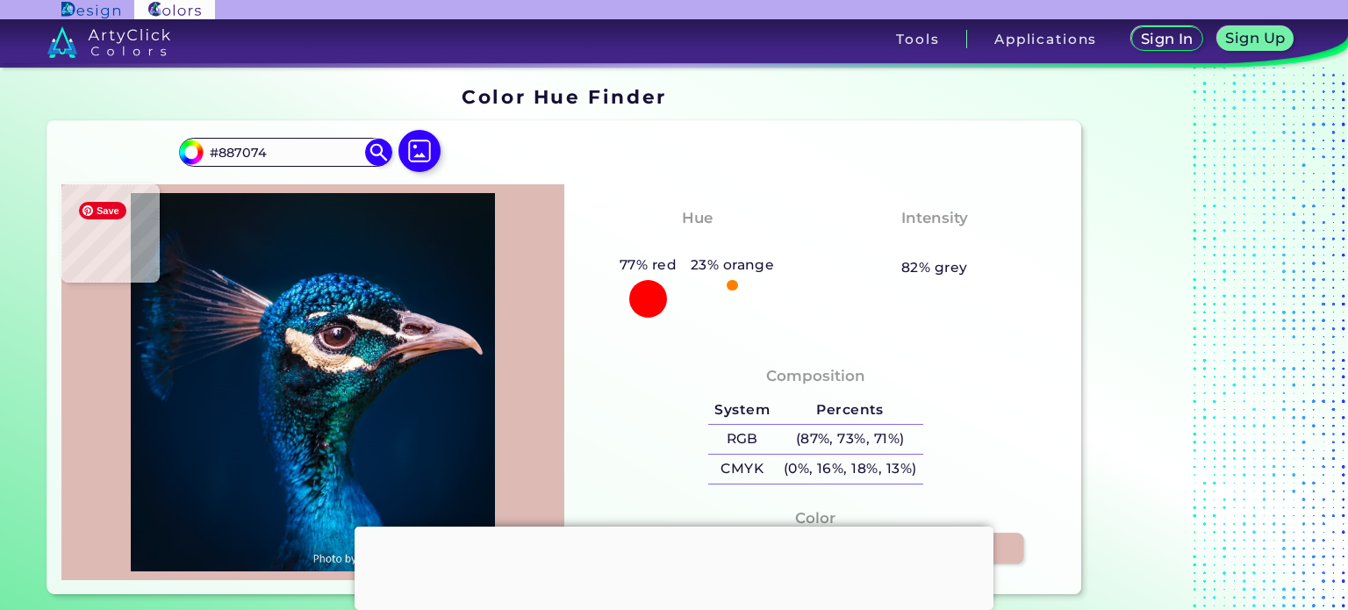
type input "#DCB0A7"
type input "#dda392"
type input "#DDA392"
type input "#dea99b"
type input "#DEA99B"
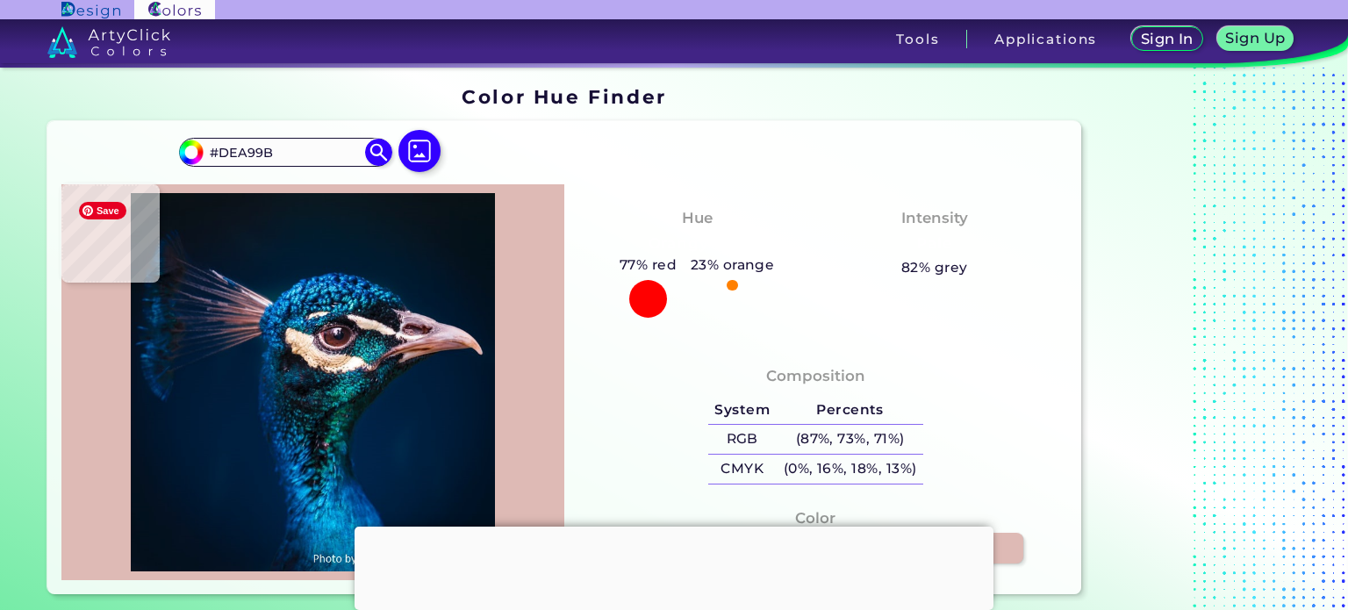
type input "#de9b85"
type input "#DE9B85"
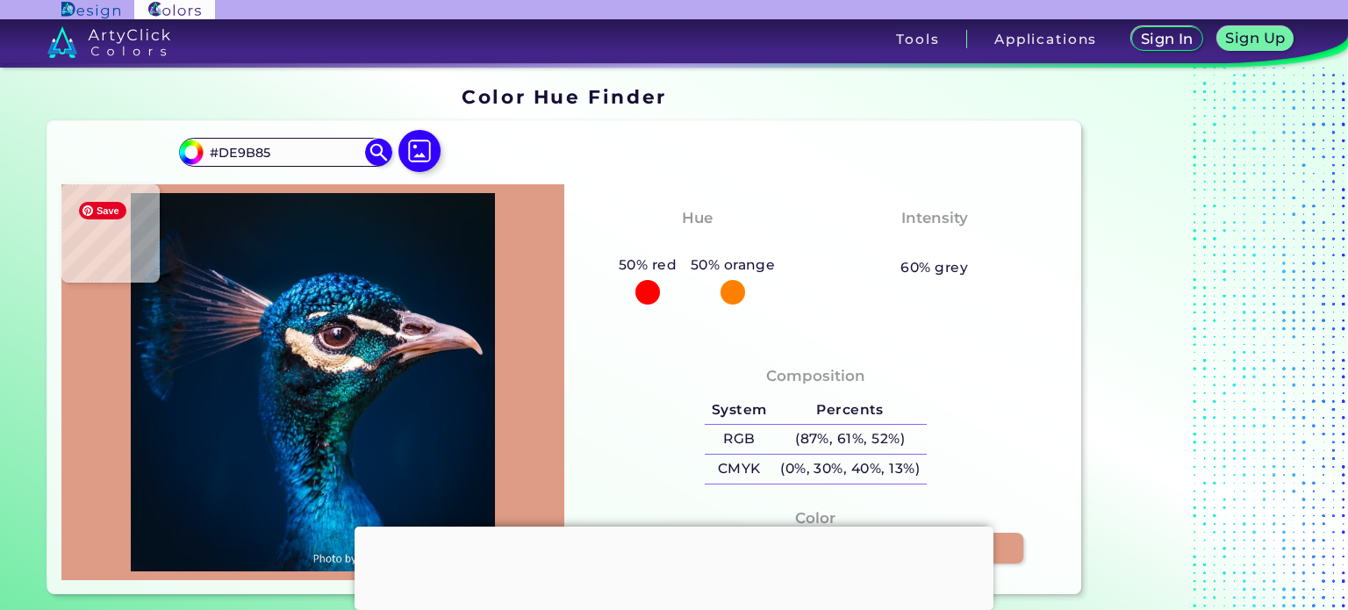
type input "#db967c"
type input "#DB967C"
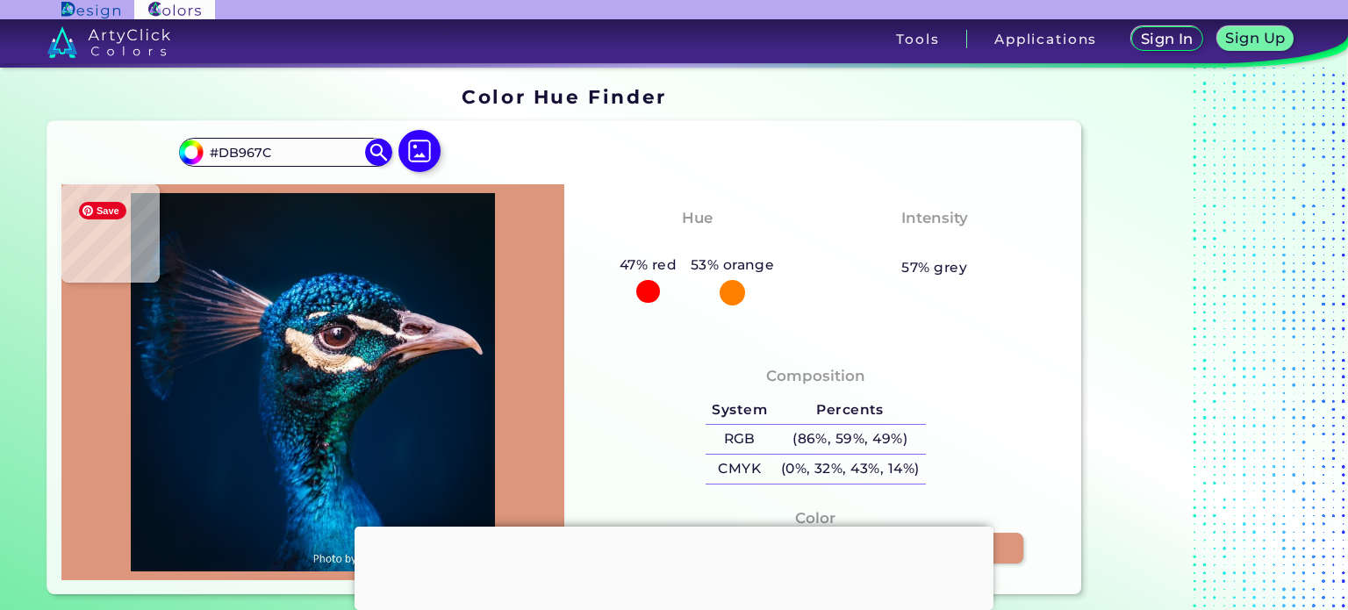
type input "#de9b85"
type input "#DE9B85"
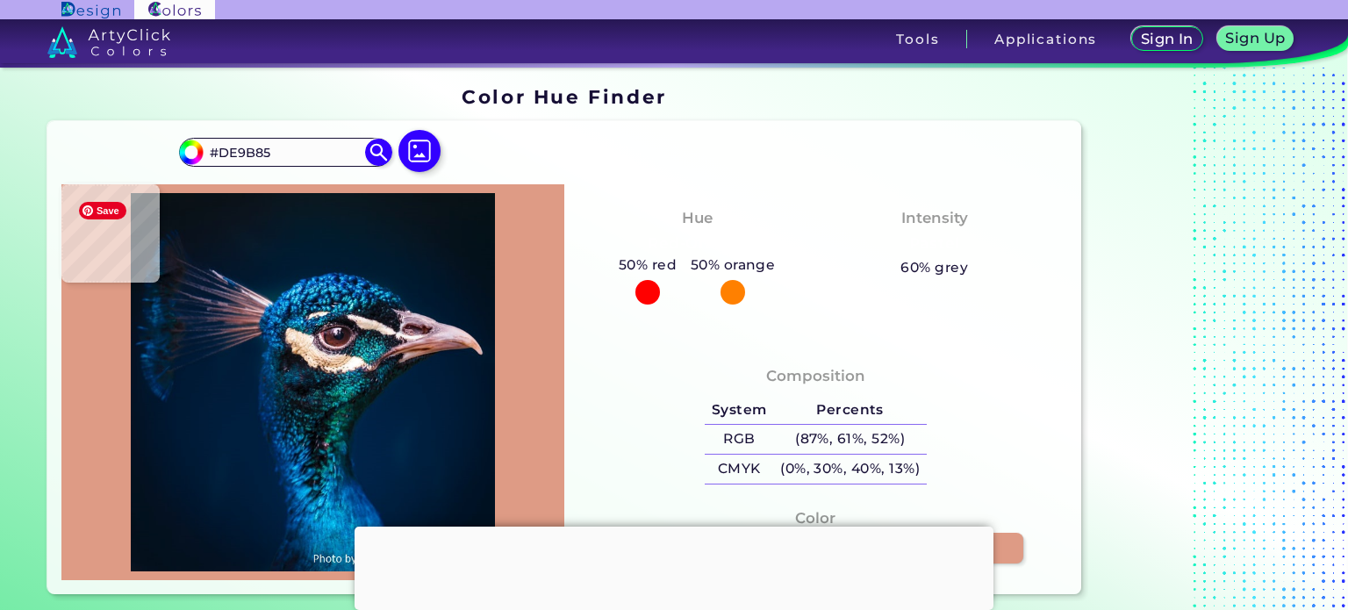
type input "#daa08b"
type input "#DAA08B"
type input "#e3bfc1"
type input "#E3BFC1"
type input "#ead1d6"
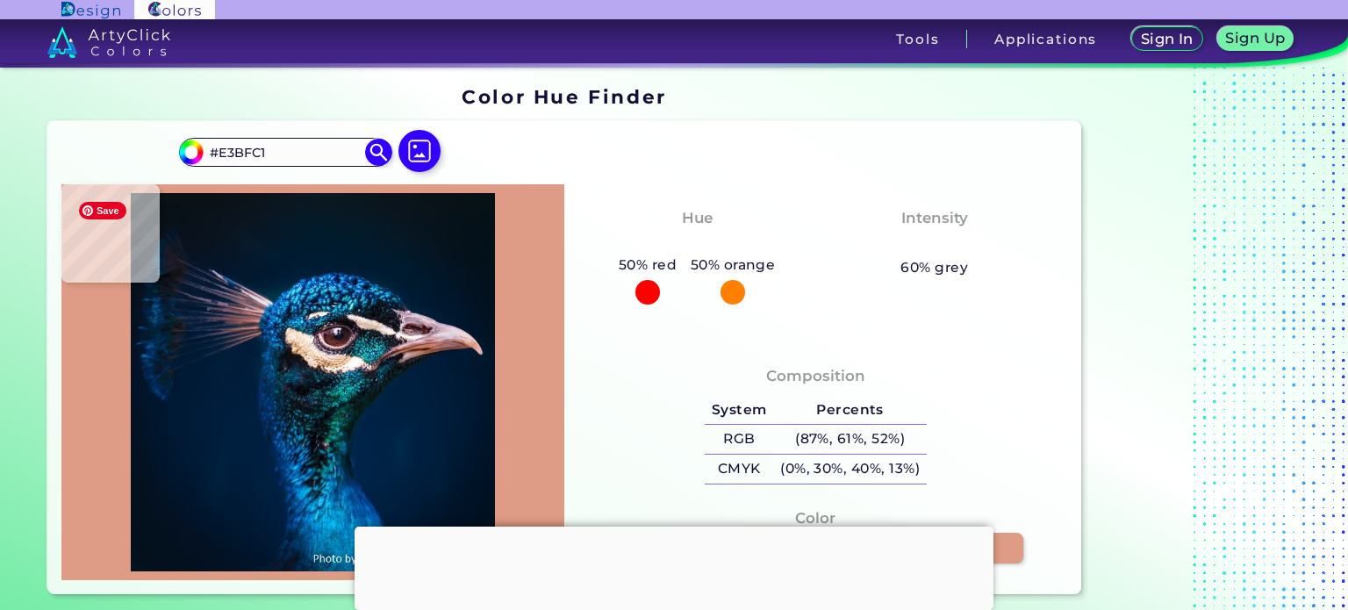
type input "#EAD1D6"
type input "#e6d2d9"
type input "#E6D2D9"
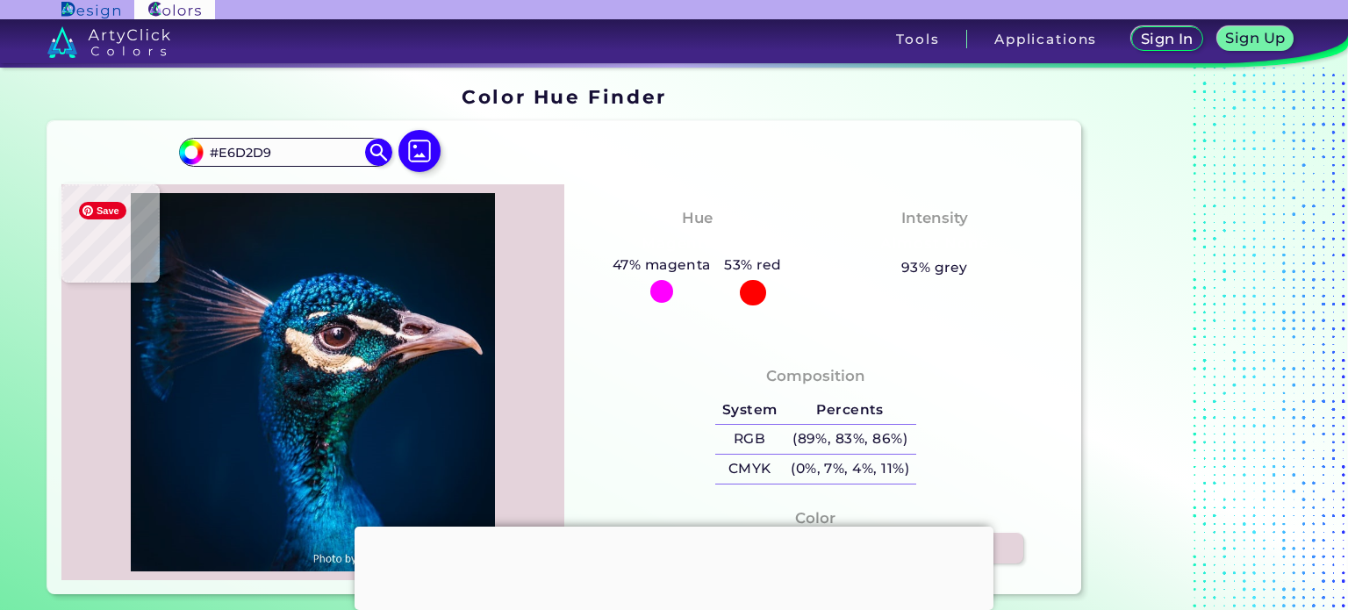
type input "#e4d3db"
type input "#E4D3DB"
type input "#e4d3dd"
type input "#E4D3DD"
type input "#e3d2dc"
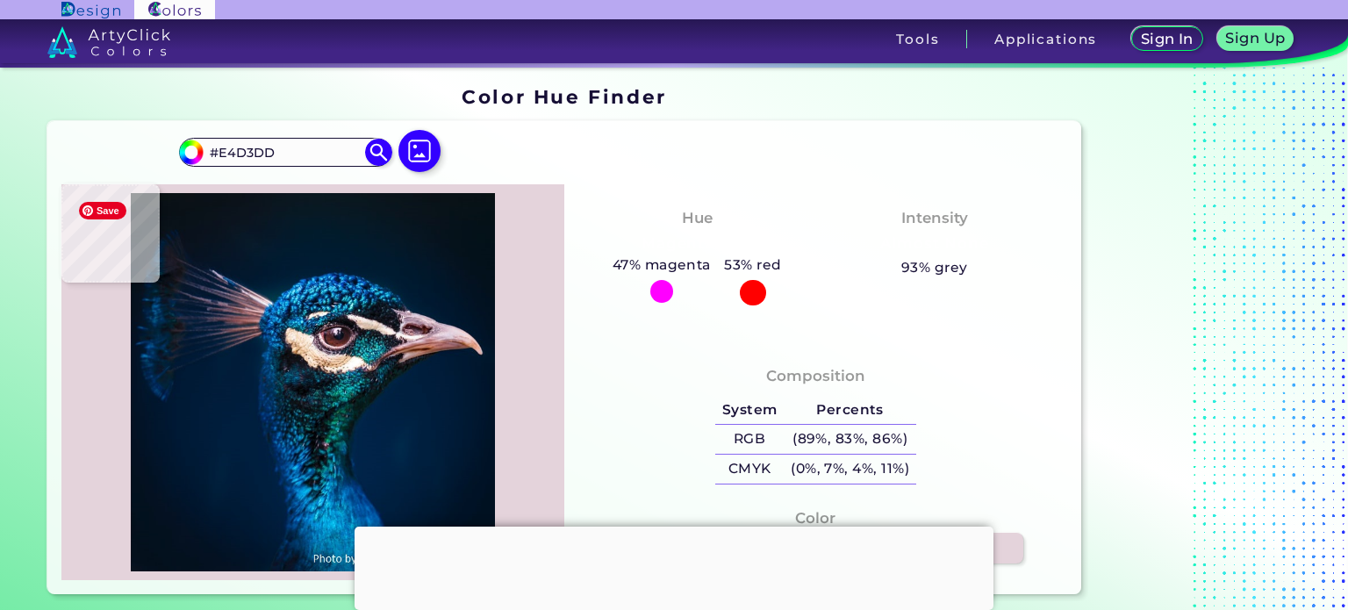
type input "#E3D2DC"
type input "#e5d6e0"
type input "#E5D6E0"
type input "#e3d3dd"
type input "#E3D3DD"
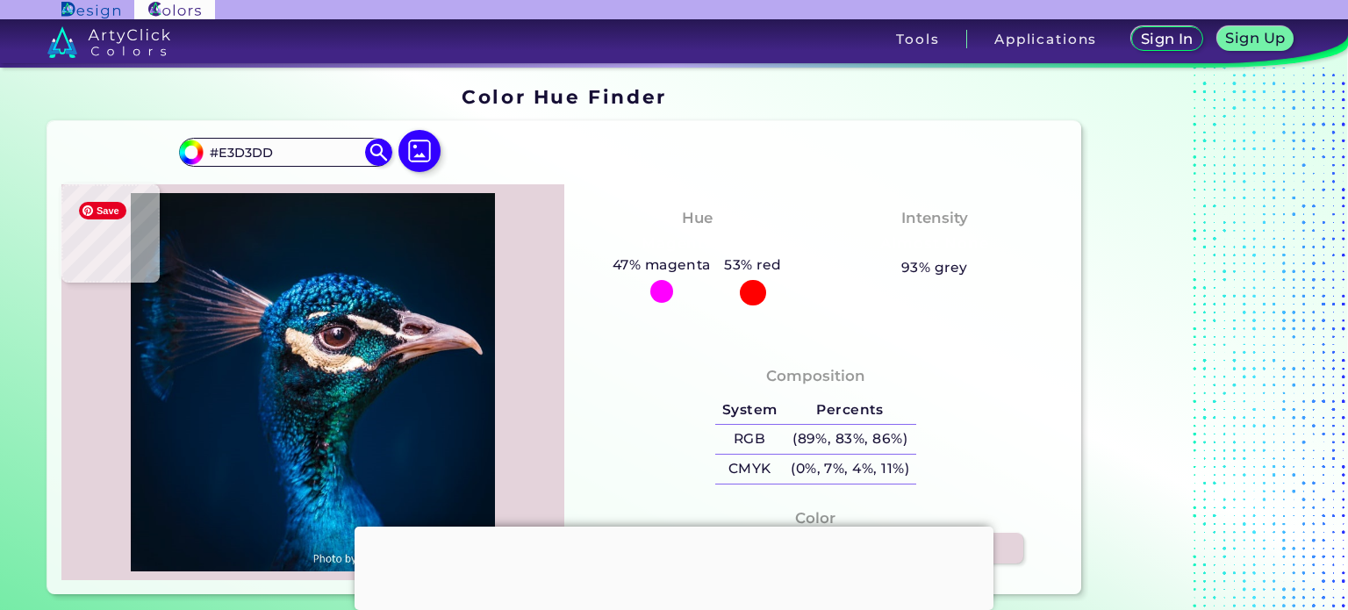
type input "#e5d2de"
type input "#E5D2DE"
type input "#e6d0dc"
type input "#E6D0DC"
type input "#e2cfdb"
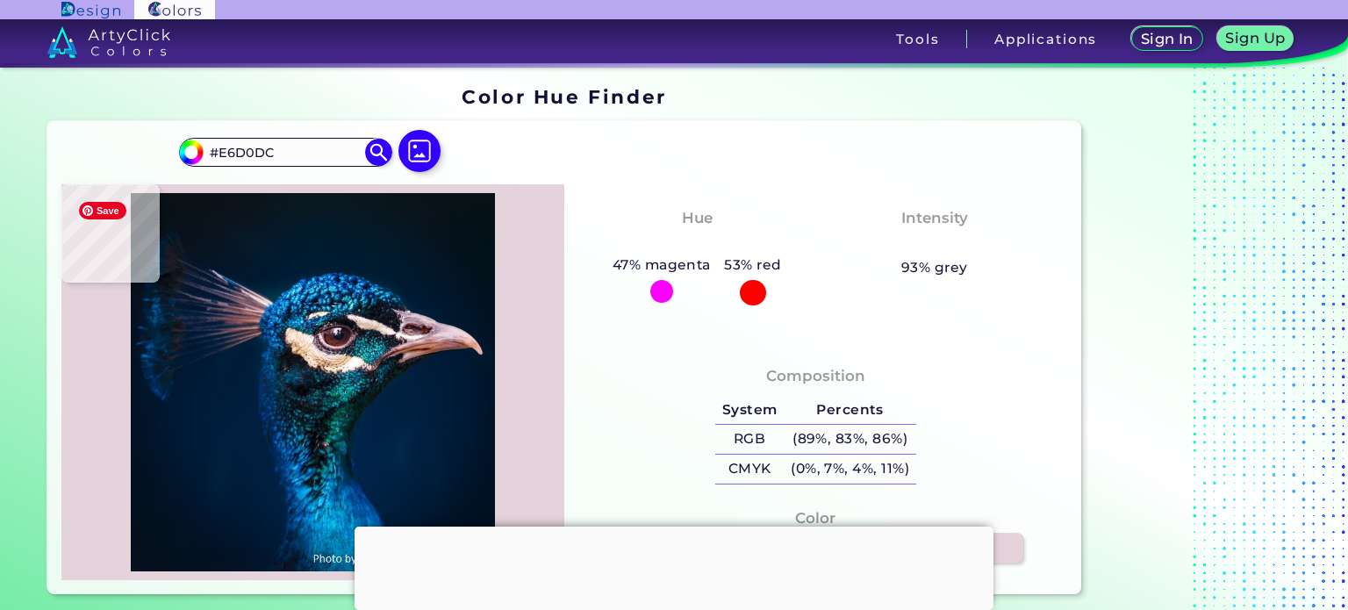
type input "#E2CFDB"
type input "#e2d0db"
type input "#E2D0DB"
type input "#e3cbd8"
type input "#E3CBD8"
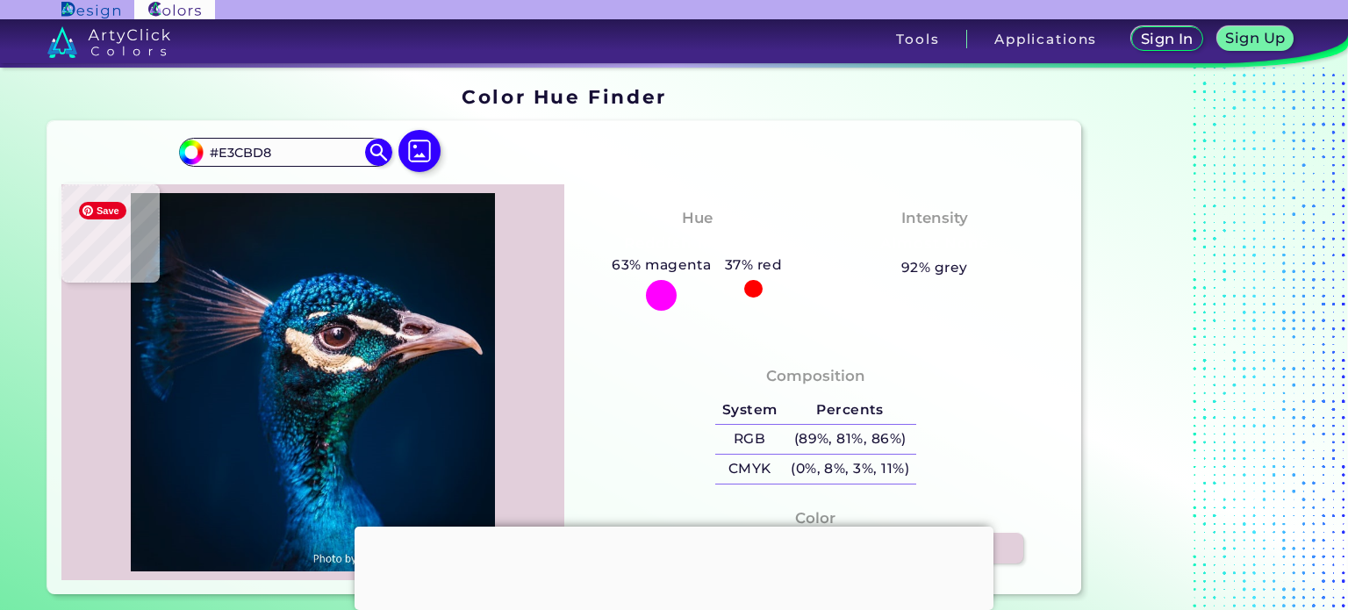
type input "#e1c8d5"
type input "#E1C8D5"
type input "#dec8d5"
type input "#DEC8D5"
click at [440, 333] on img at bounding box center [312, 382] width 485 height 379
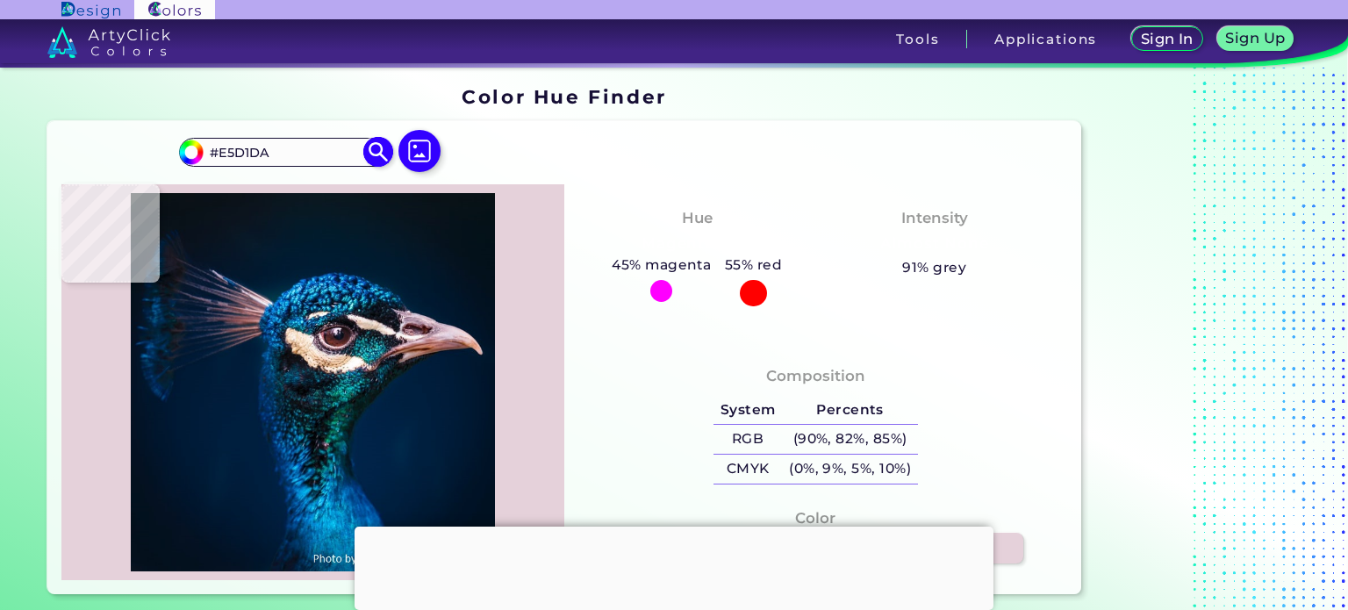
click at [235, 152] on input "#E5D1DA" at bounding box center [285, 152] width 163 height 24
